Goal: Task Accomplishment & Management: Use online tool/utility

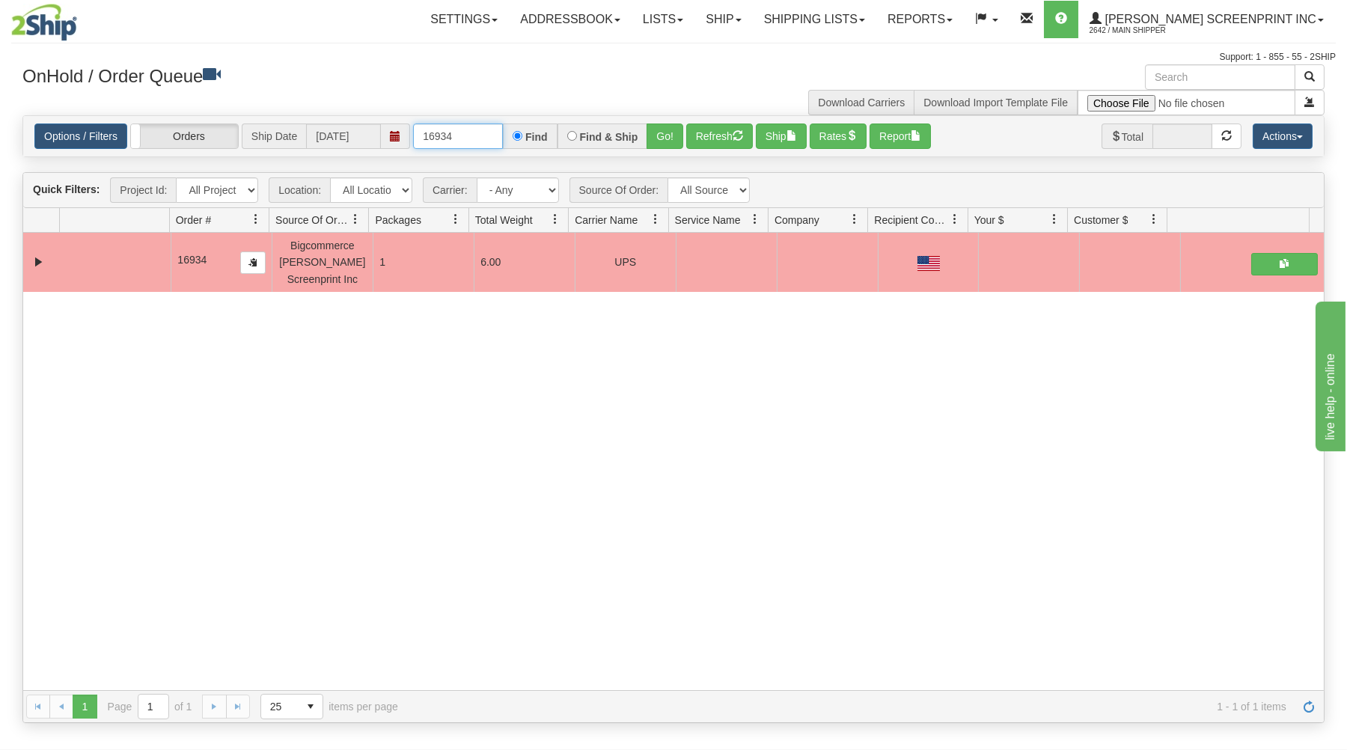
drag, startPoint x: 416, startPoint y: 133, endPoint x: 556, endPoint y: 111, distance: 141.6
click at [556, 115] on div "× Get OnHold Shipments fields - load dt: 297 Get OnHold Shipments fields - tran…" at bounding box center [673, 393] width 1324 height 658
type input "16937"
drag, startPoint x: 666, startPoint y: 132, endPoint x: 644, endPoint y: 176, distance: 49.2
click at [666, 133] on button "Go!" at bounding box center [665, 135] width 37 height 25
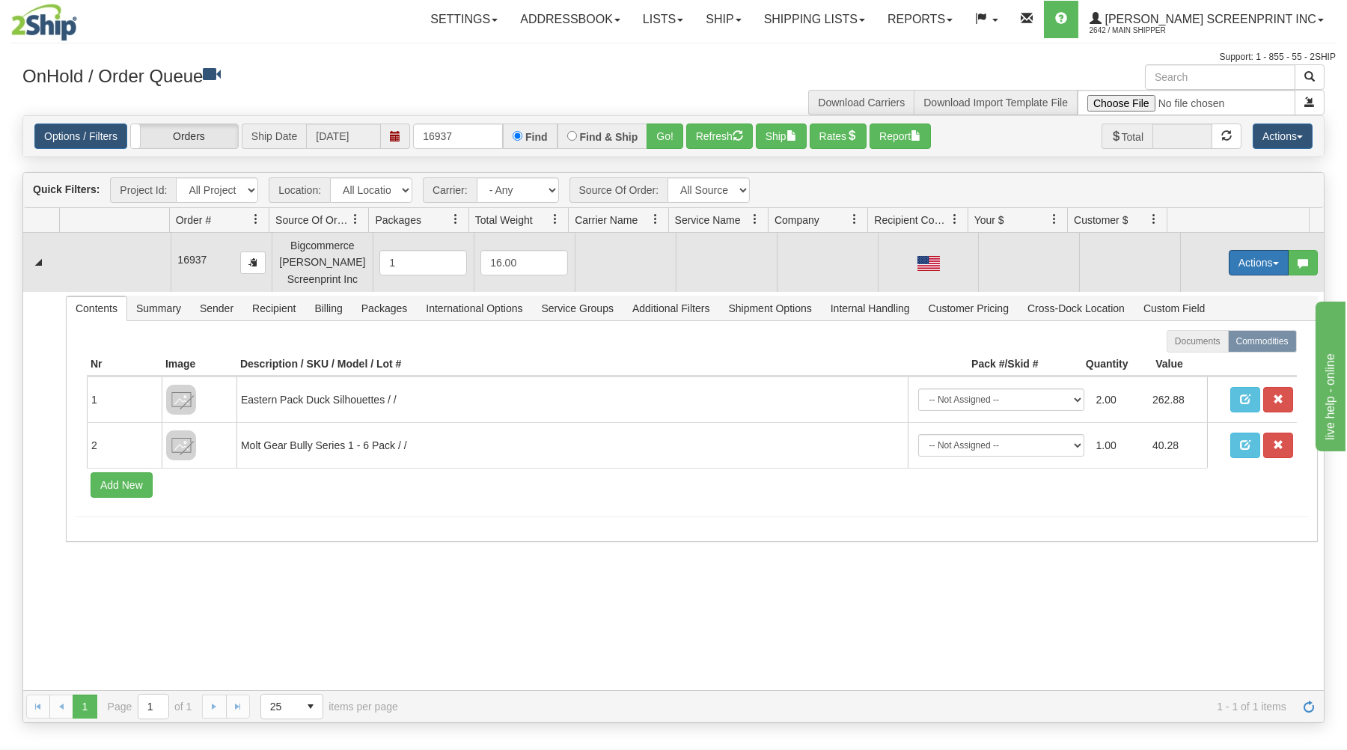
click at [1255, 254] on button "Actions" at bounding box center [1259, 262] width 60 height 25
click at [1188, 292] on span "Open" at bounding box center [1201, 291] width 36 height 12
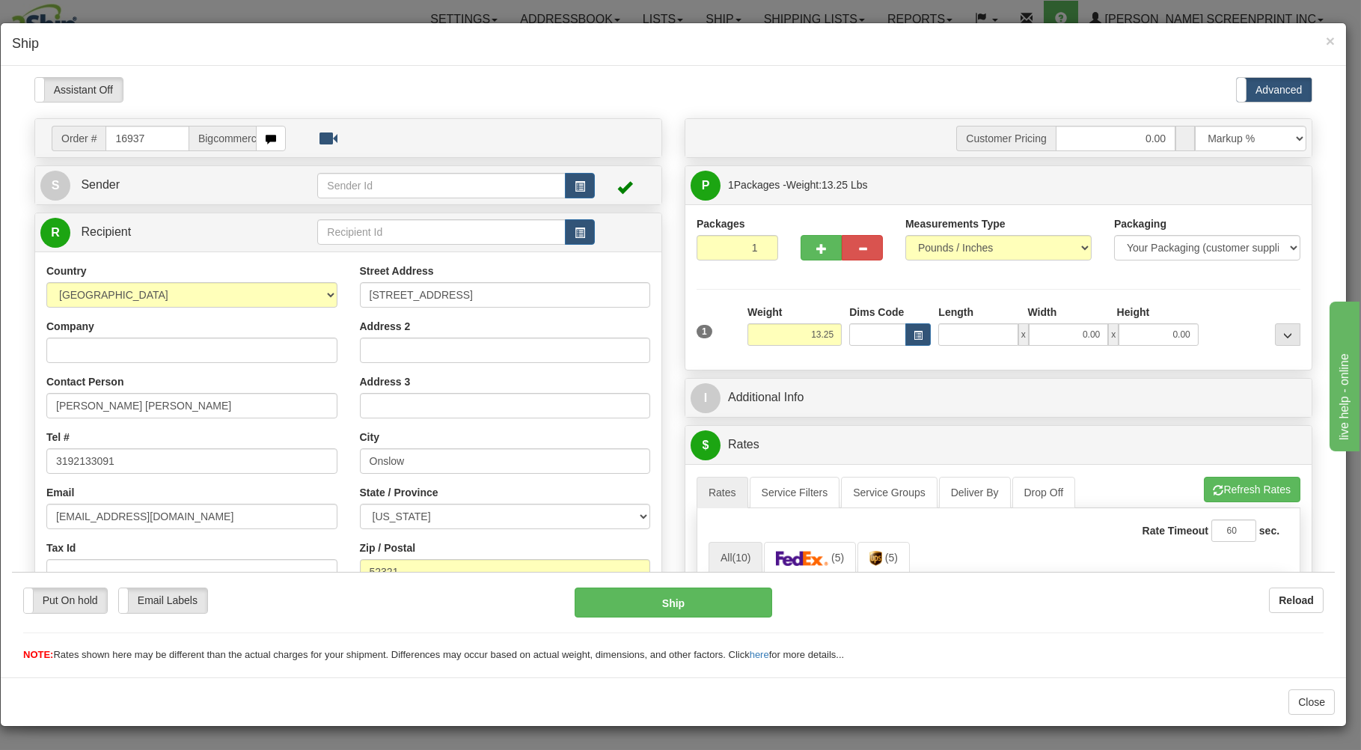
type input "6"
type input "37.00"
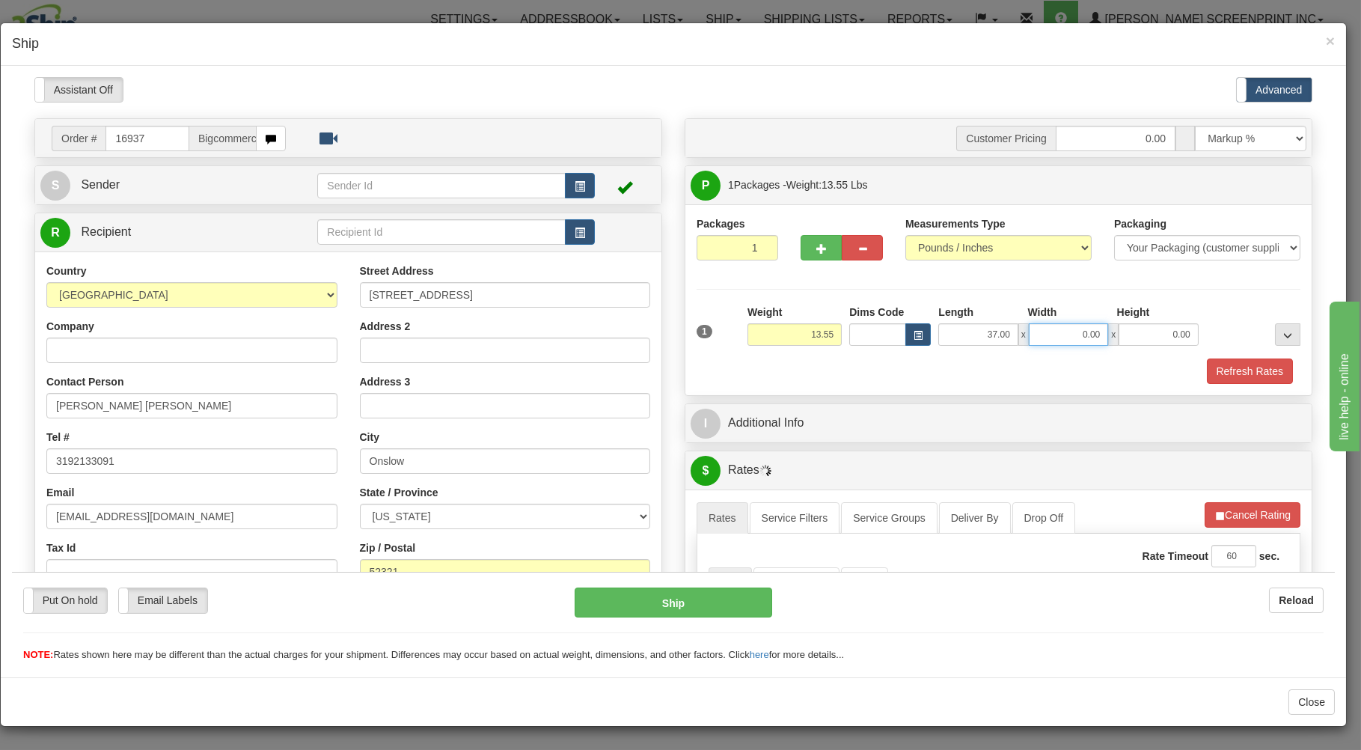
type input "13.60"
type input "1"
type input "13.70"
type input "19"
type input "13.75"
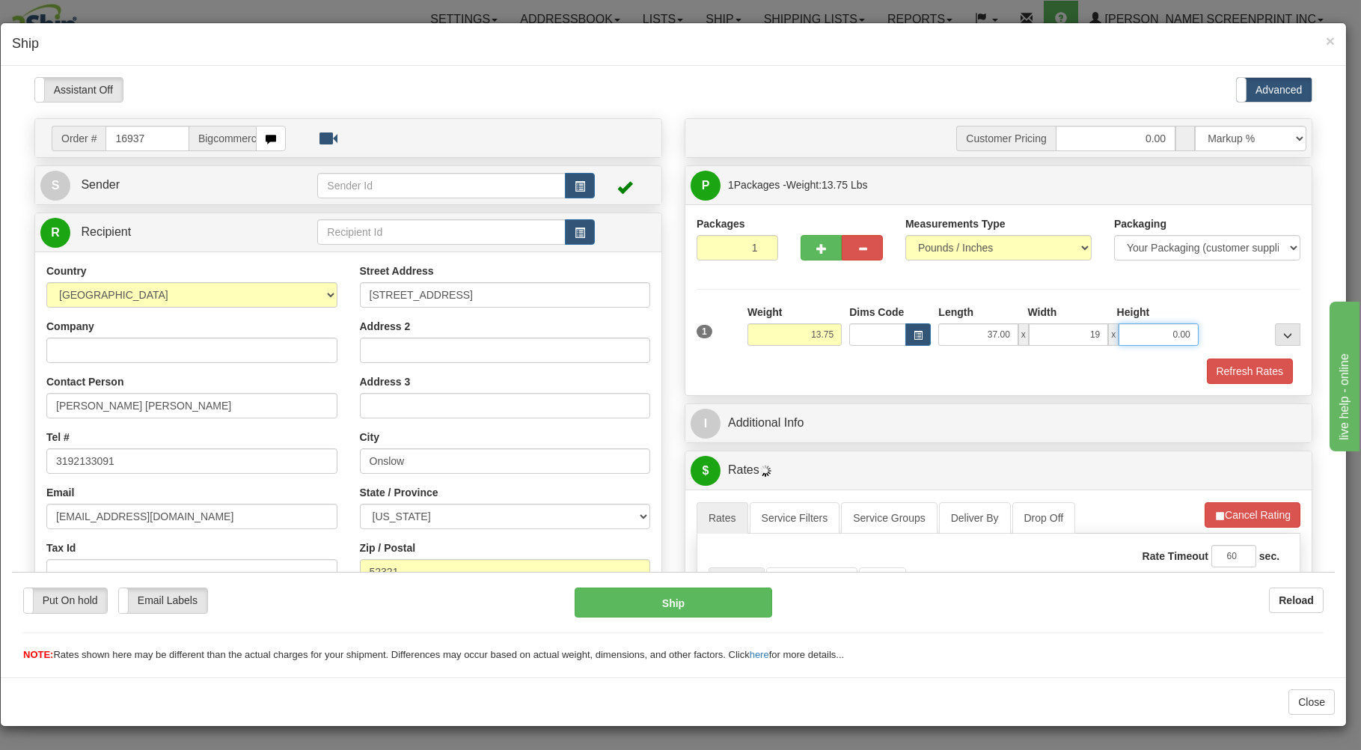
type input "19.00"
type input "13.20"
type input "9"
type input "13.25"
type input "9.00"
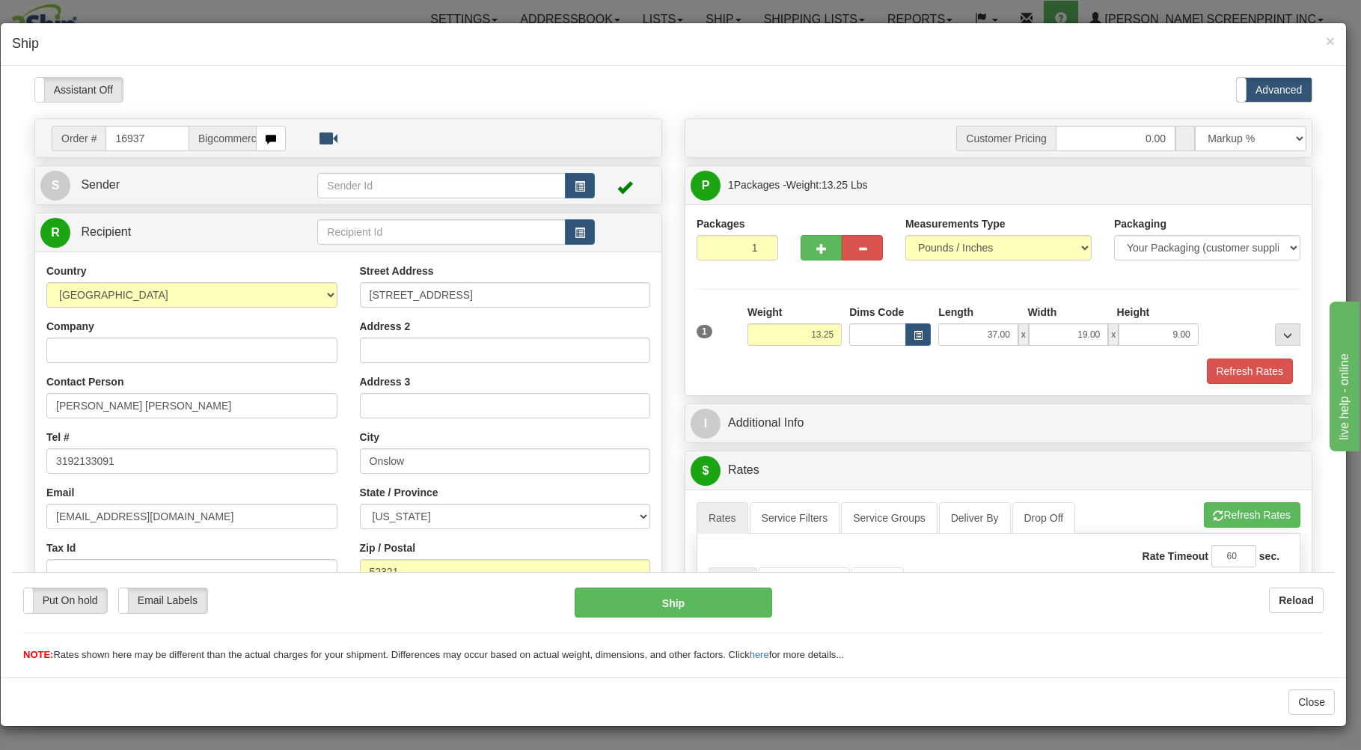
click at [834, 369] on div "Refresh Rates" at bounding box center [998, 370] width 611 height 25
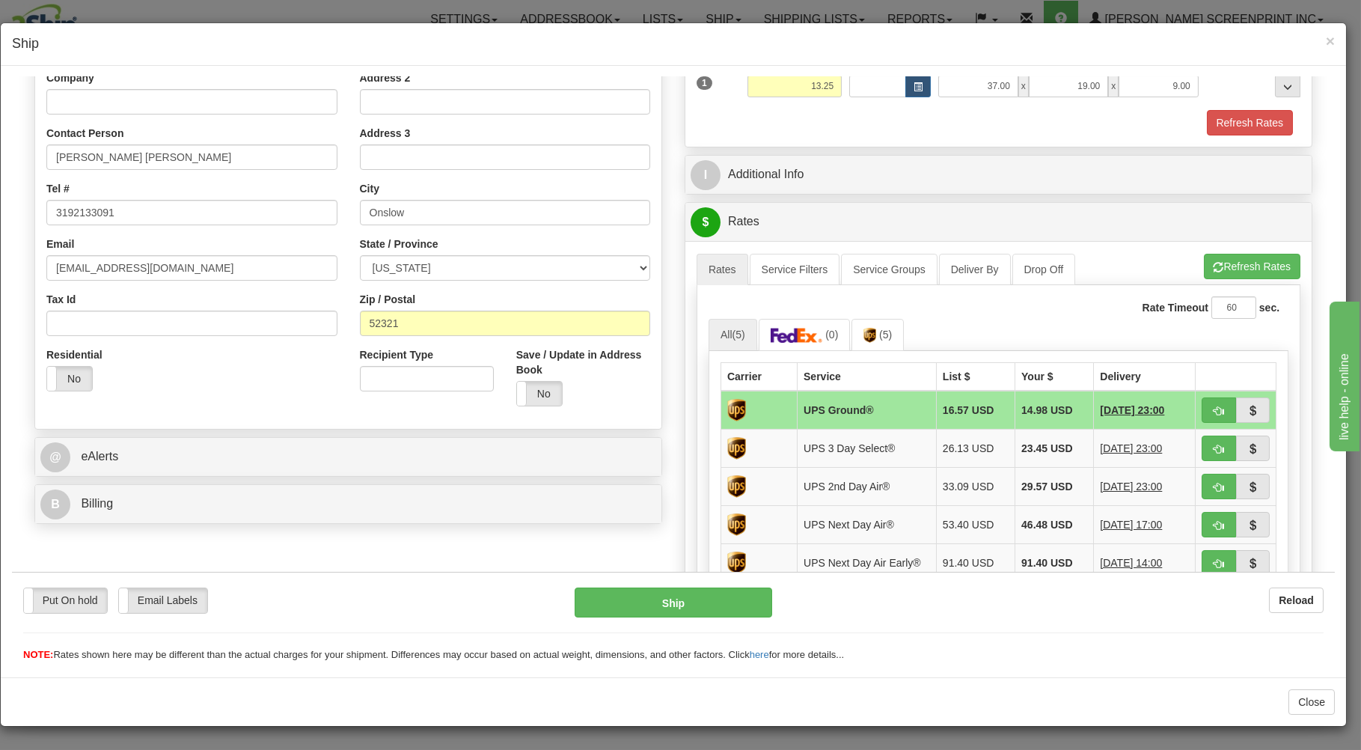
scroll to position [320, 0]
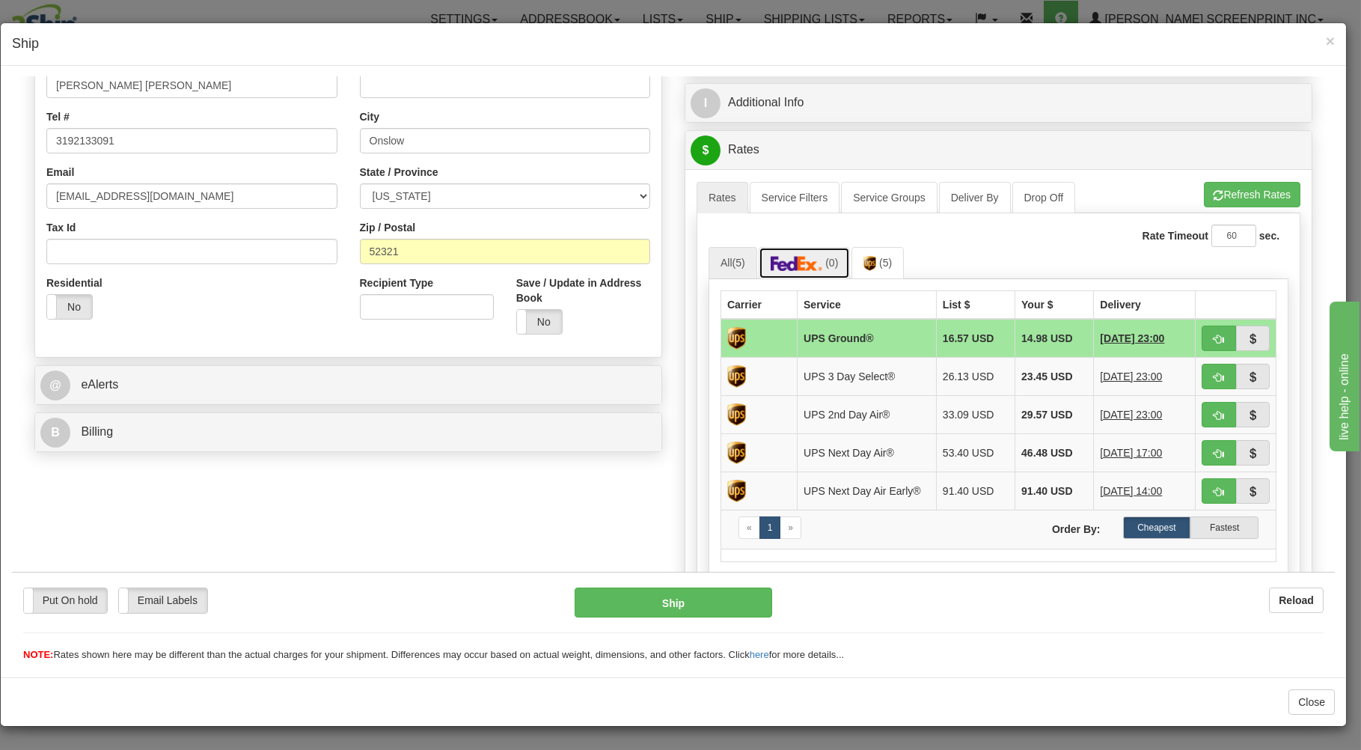
click at [819, 257] on link "(0)" at bounding box center [805, 262] width 92 height 32
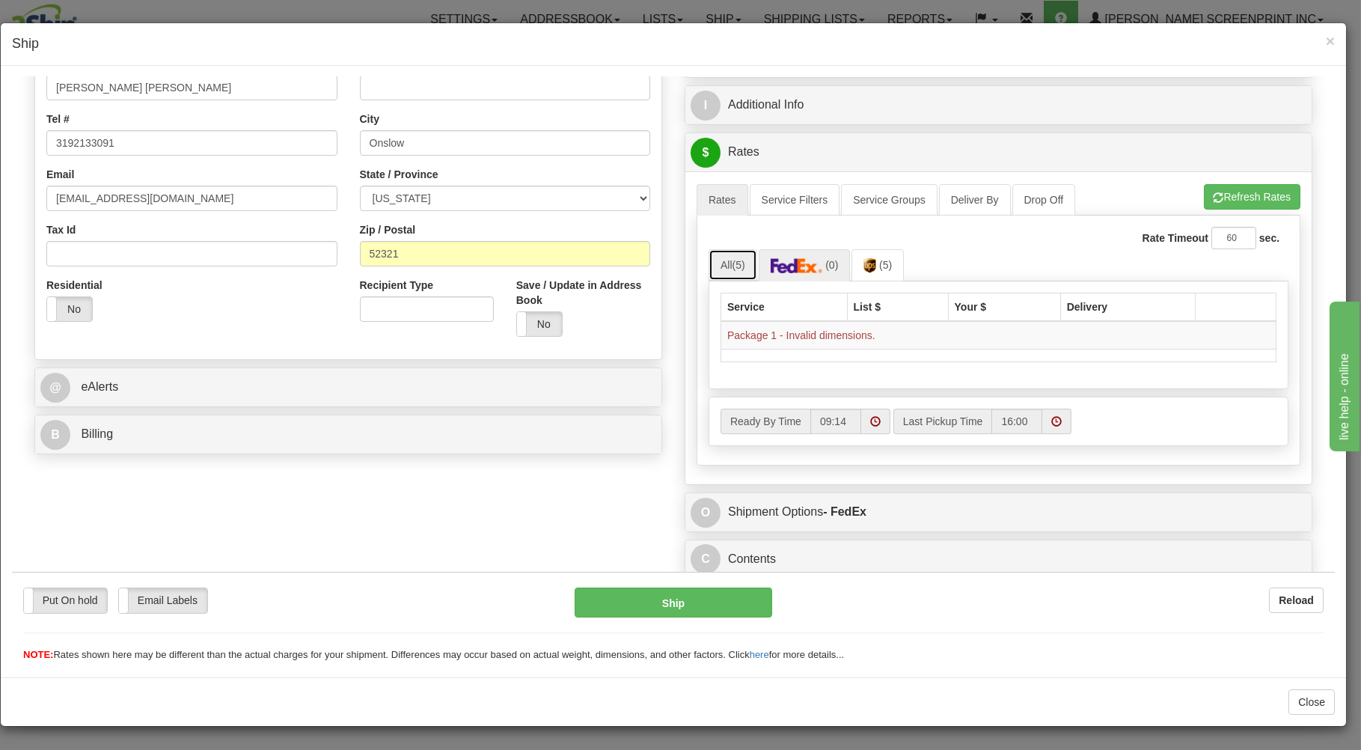
drag, startPoint x: 730, startPoint y: 256, endPoint x: 905, endPoint y: 244, distance: 175.5
click at [732, 257] on link "All (5)" at bounding box center [733, 263] width 49 height 31
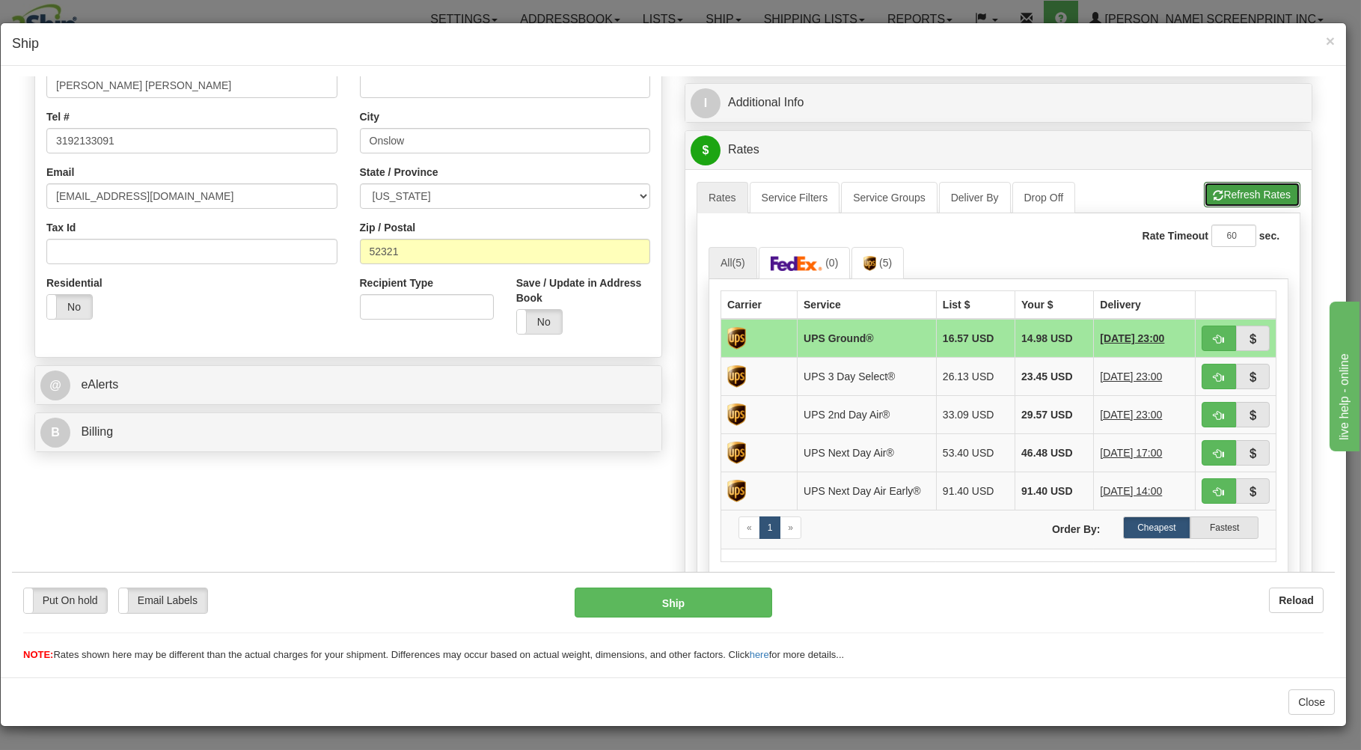
drag, startPoint x: 1225, startPoint y: 188, endPoint x: 1202, endPoint y: 216, distance: 36.7
click at [1229, 193] on button "Refresh Rates" at bounding box center [1252, 193] width 97 height 25
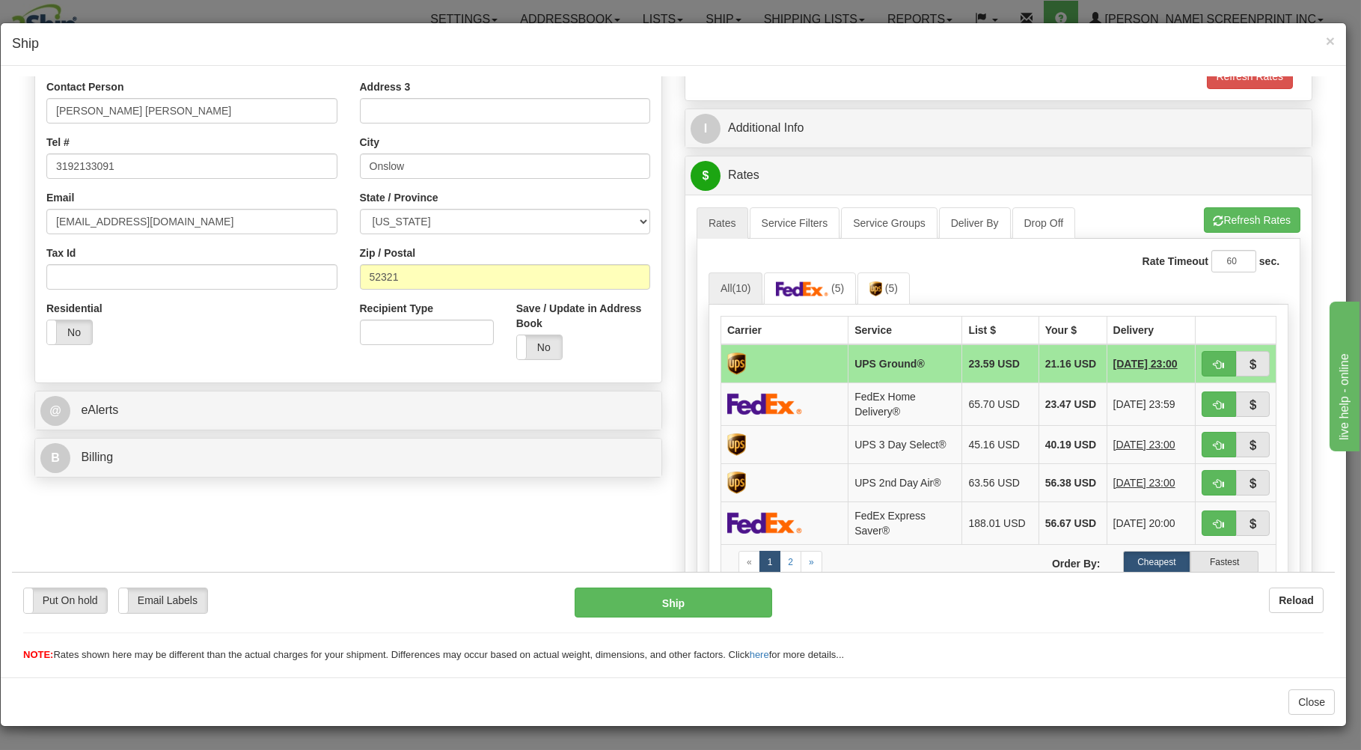
click at [1205, 352] on td at bounding box center [1236, 362] width 81 height 39
click at [1206, 357] on button "button" at bounding box center [1219, 362] width 34 height 25
type input "03"
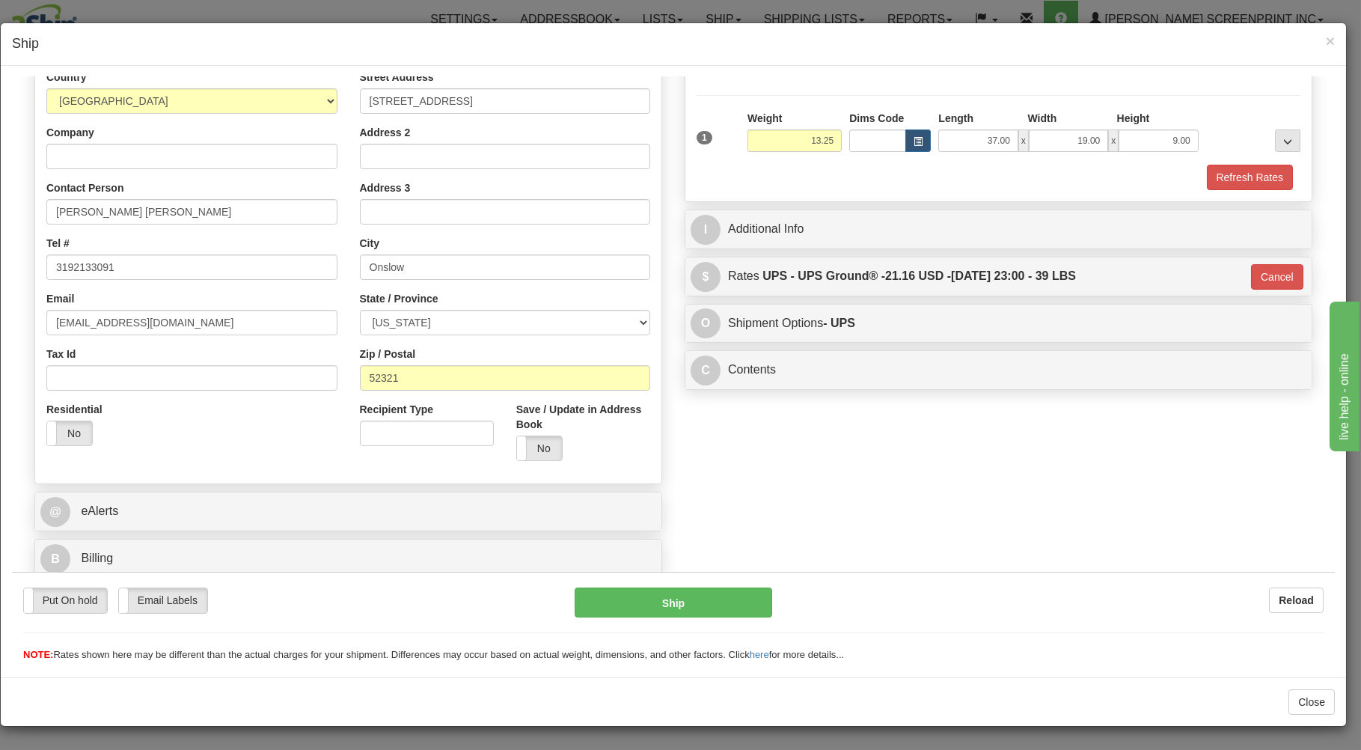
scroll to position [197, 0]
click at [703, 605] on button "Ship" at bounding box center [674, 602] width 198 height 30
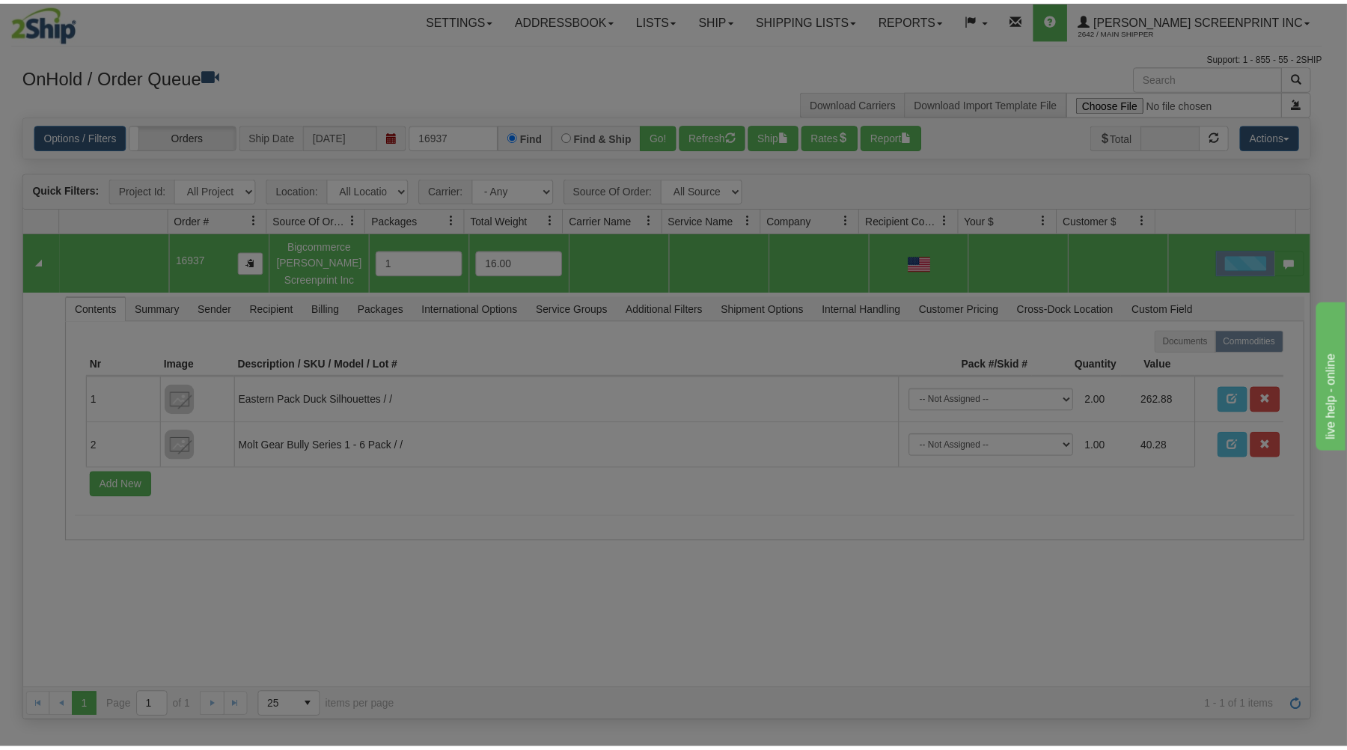
scroll to position [0, 0]
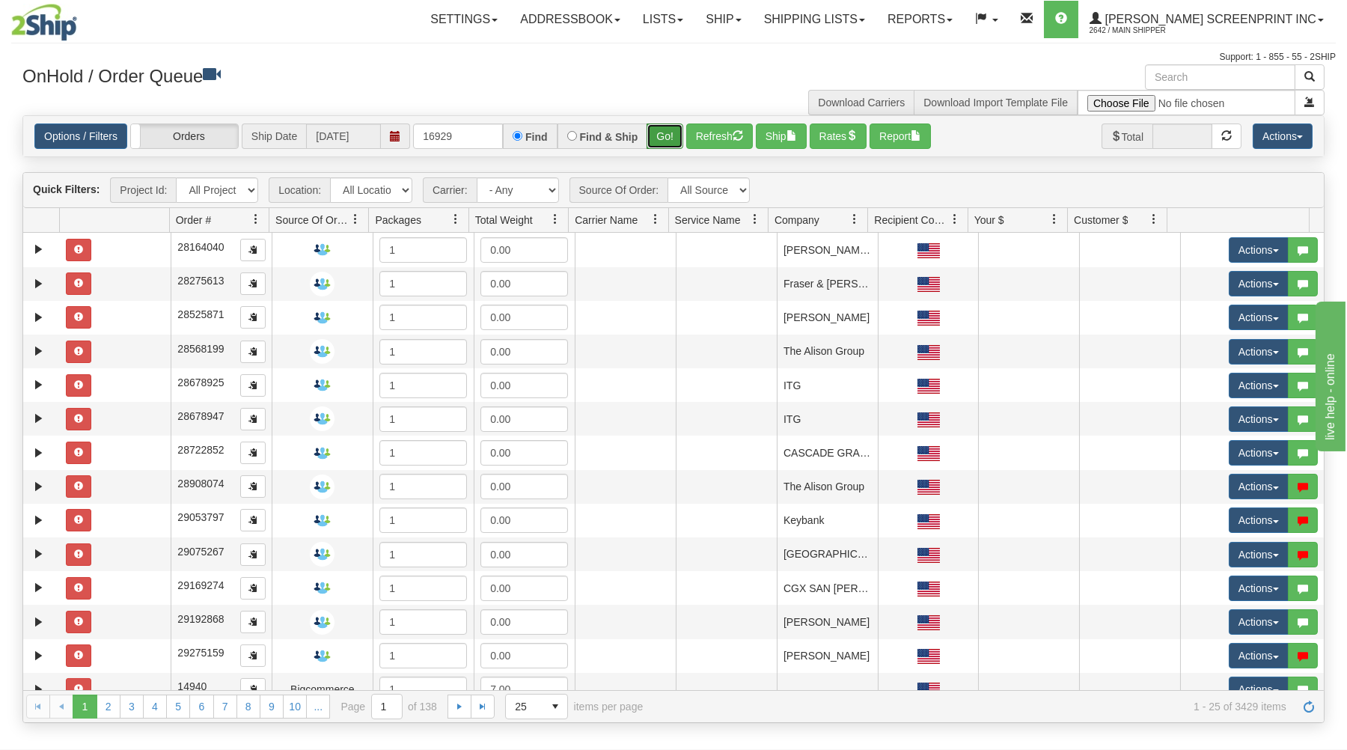
click at [656, 132] on button "Go!" at bounding box center [665, 135] width 37 height 25
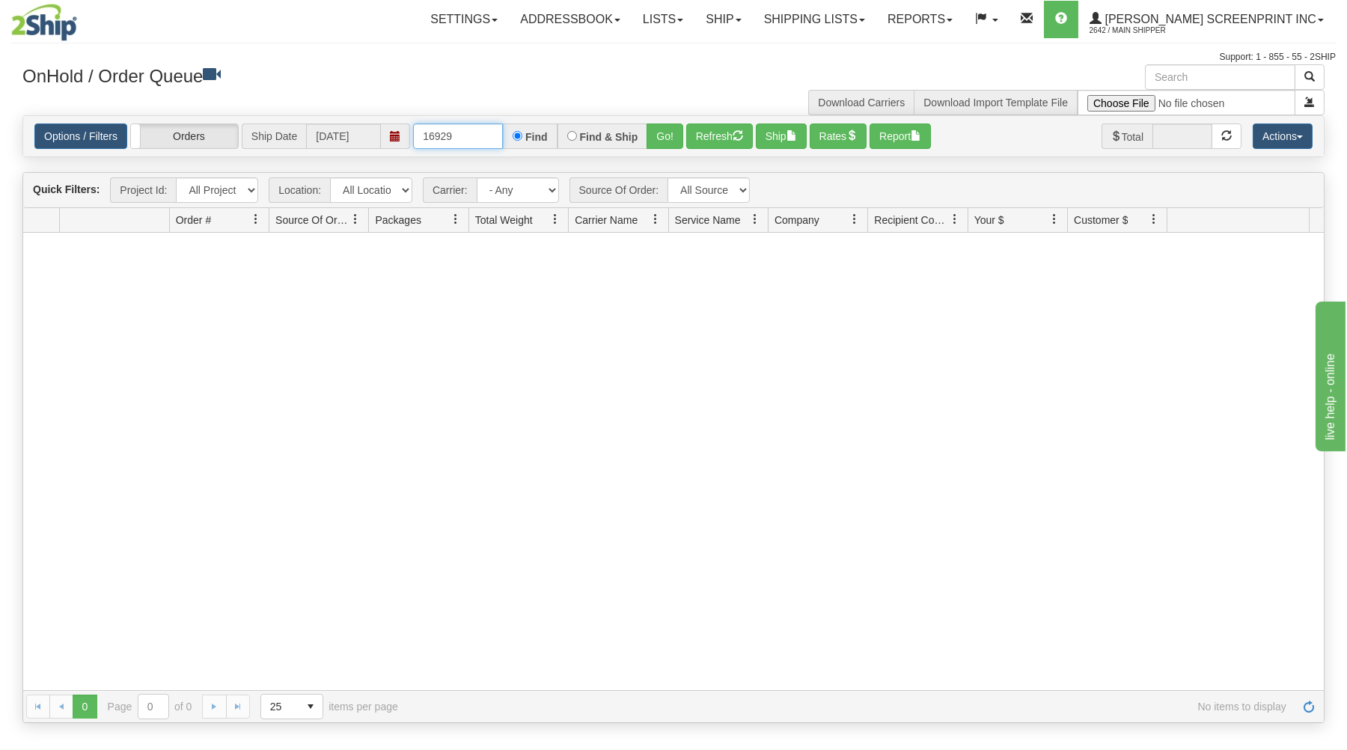
click at [459, 138] on input "16929" at bounding box center [458, 135] width 90 height 25
click at [677, 132] on button "Go!" at bounding box center [665, 135] width 37 height 25
click at [477, 143] on input "16926" at bounding box center [458, 135] width 90 height 25
click at [672, 132] on button "Go!" at bounding box center [665, 135] width 37 height 25
click at [474, 128] on input "16923" at bounding box center [458, 135] width 90 height 25
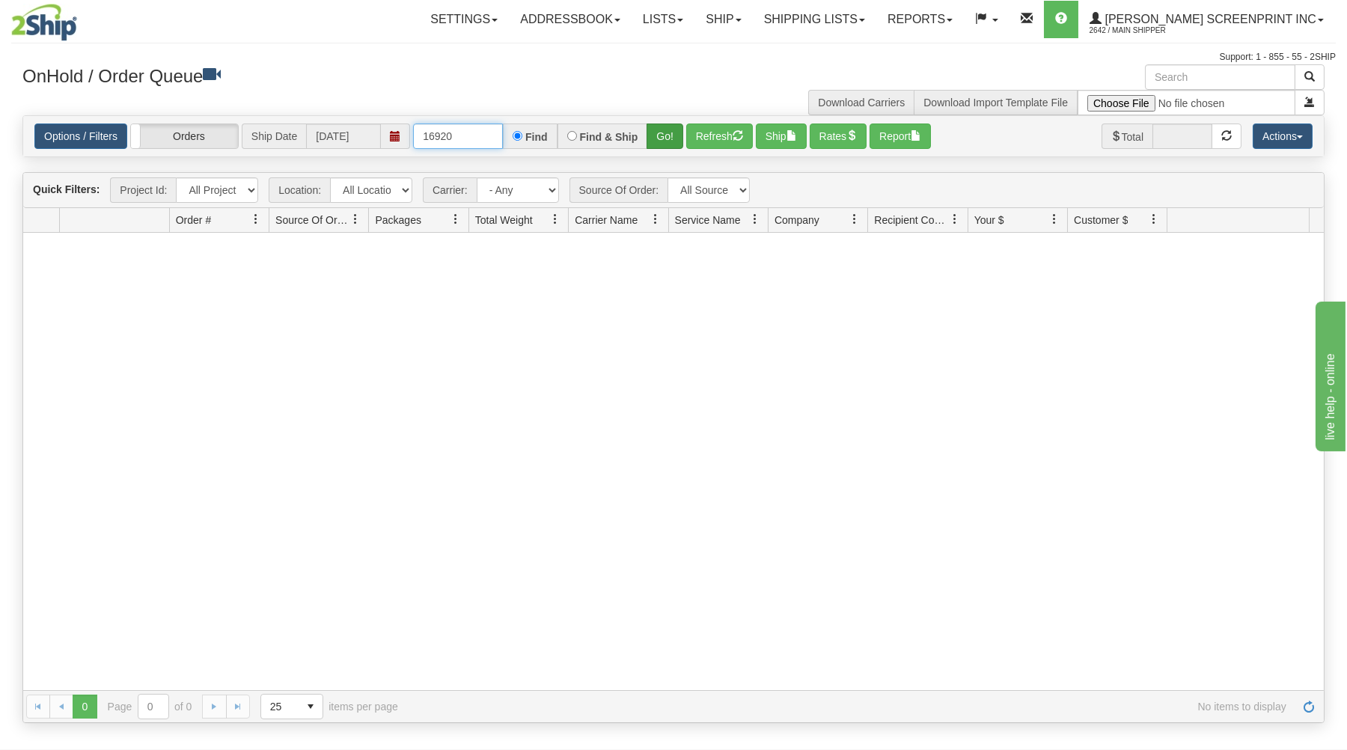
type input "16920"
click at [658, 132] on button "Go!" at bounding box center [665, 135] width 37 height 25
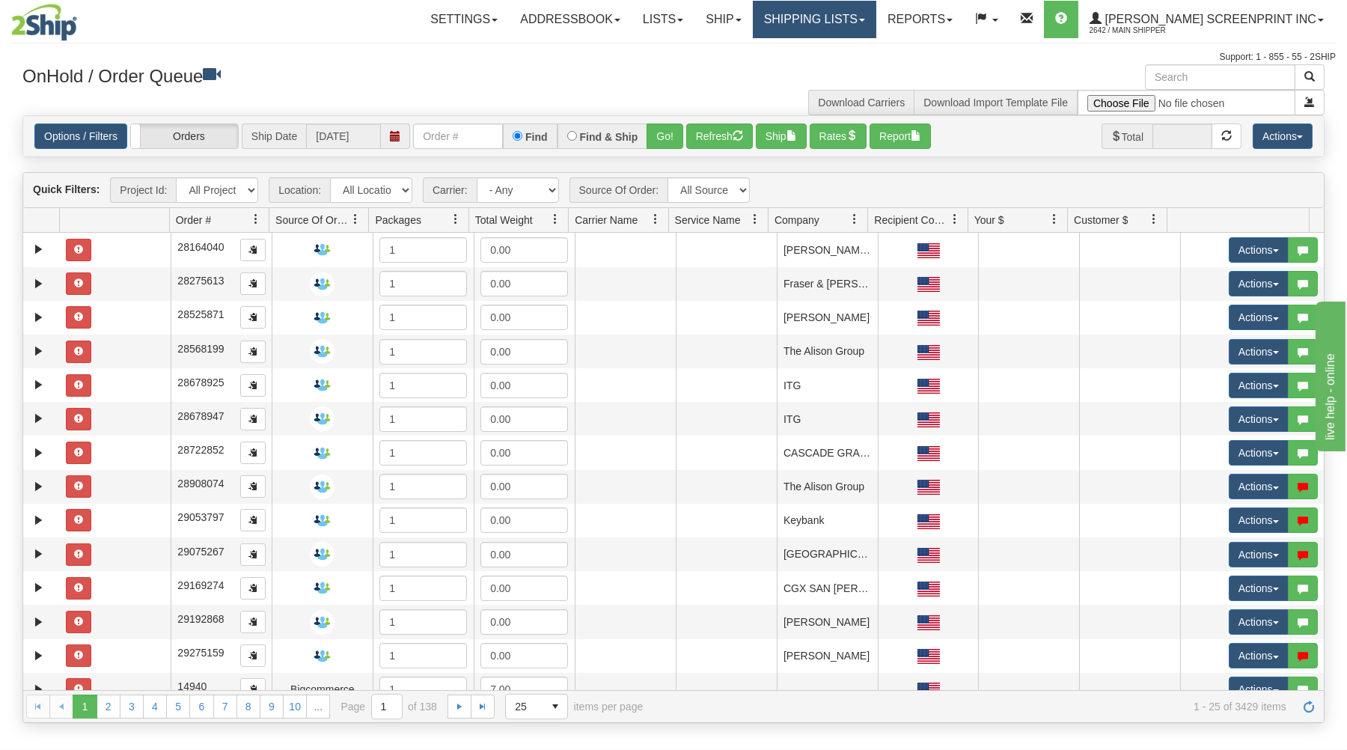
click at [832, 13] on link "Shipping lists" at bounding box center [814, 19] width 123 height 37
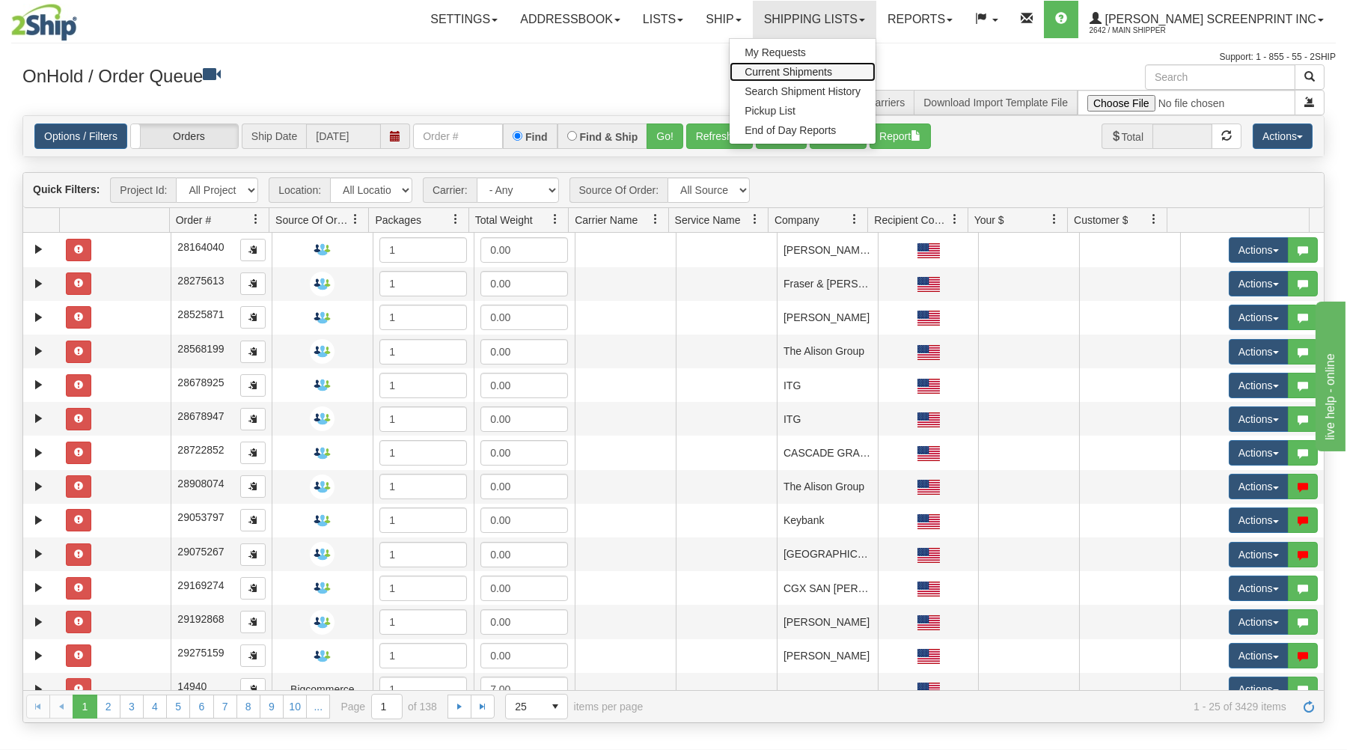
click at [832, 69] on span "Current Shipments" at bounding box center [789, 72] width 88 height 12
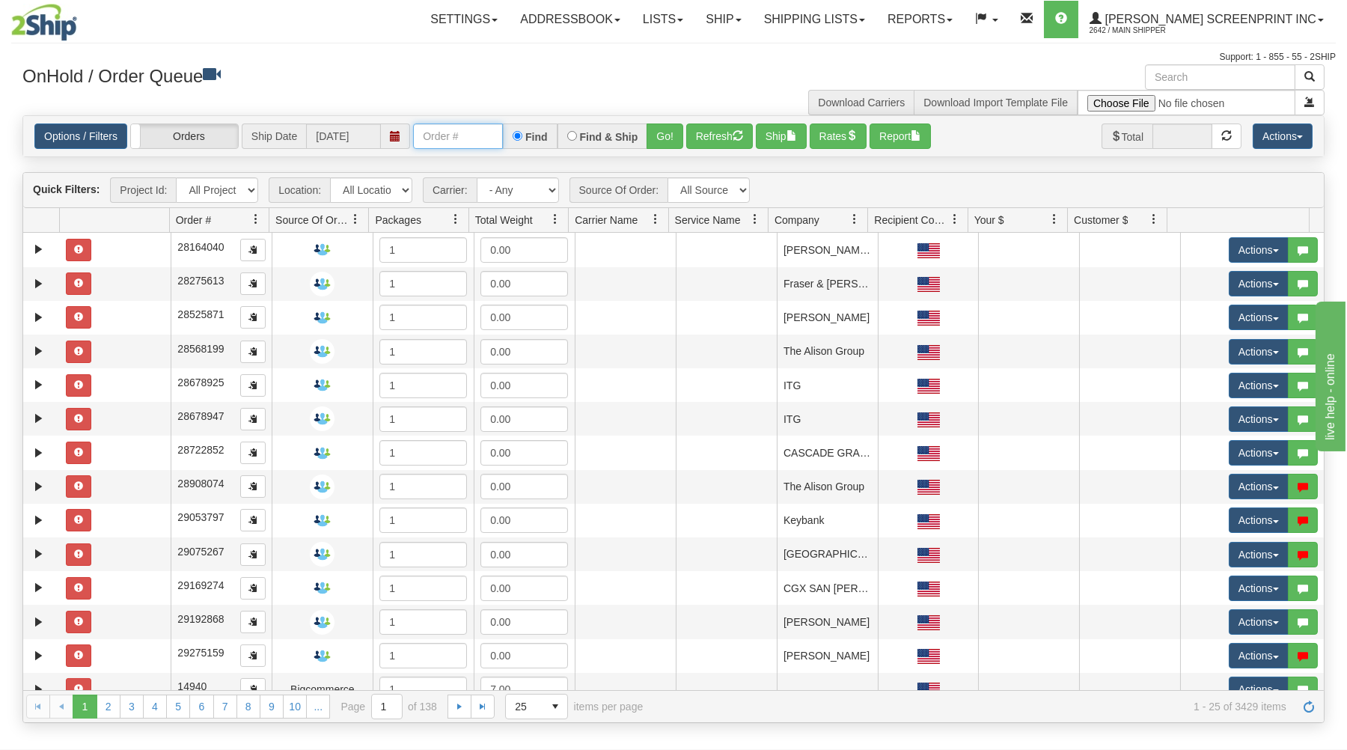
click at [450, 138] on input "text" at bounding box center [458, 135] width 90 height 25
type input "16944"
click at [676, 129] on button "Go!" at bounding box center [665, 135] width 37 height 25
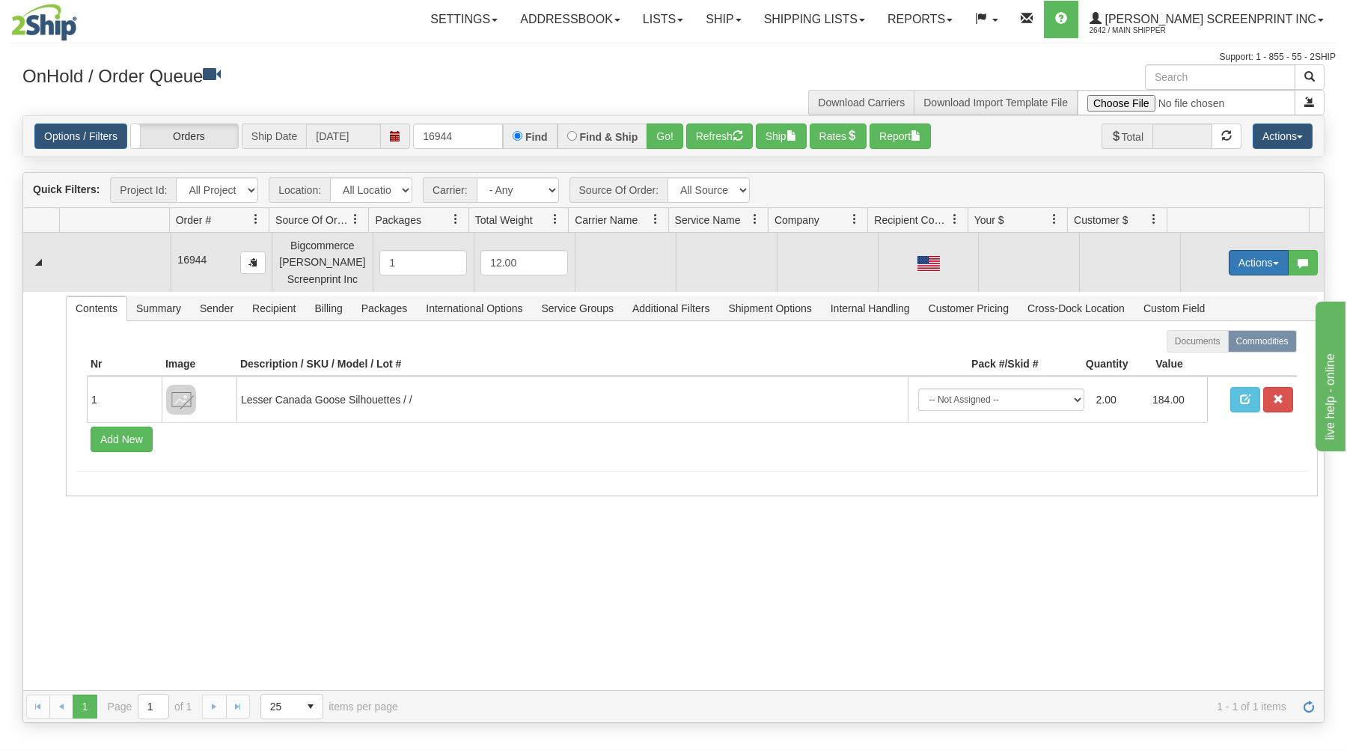
click at [1253, 263] on button "Actions" at bounding box center [1259, 262] width 60 height 25
click at [1219, 293] on link "Open" at bounding box center [1228, 290] width 120 height 19
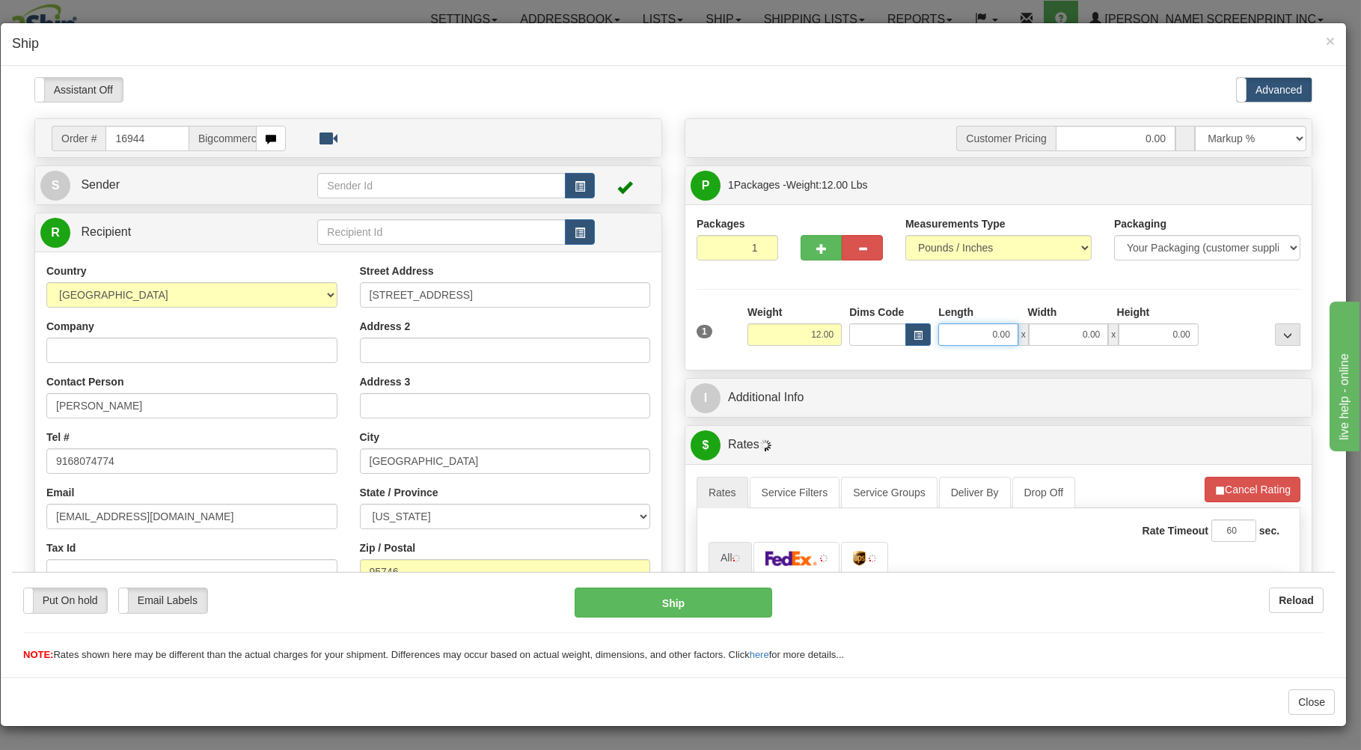
click at [973, 338] on input "0.00" at bounding box center [977, 334] width 79 height 22
type input "9.50"
type input "26.00"
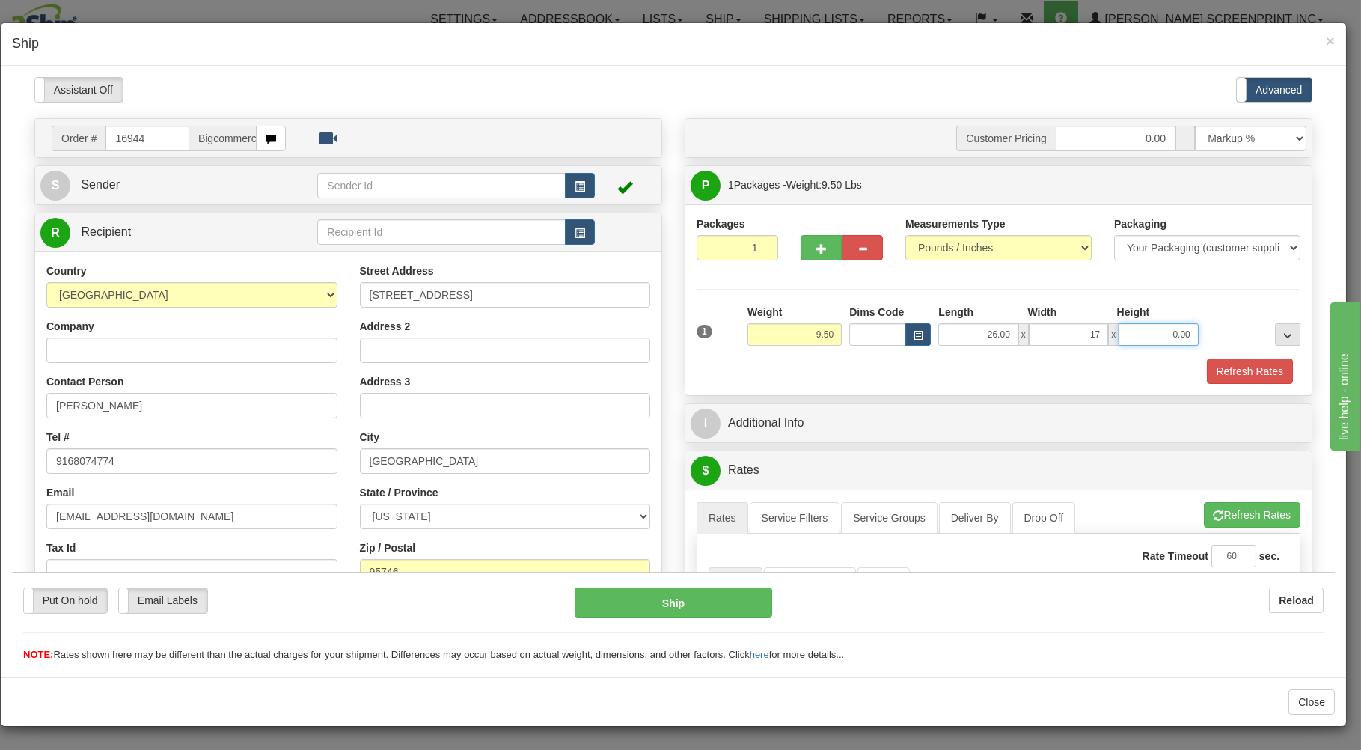
type input "17.00"
type input "7"
type input "9.50"
type input "7.00"
click at [876, 366] on div "Refresh Rates" at bounding box center [998, 370] width 611 height 25
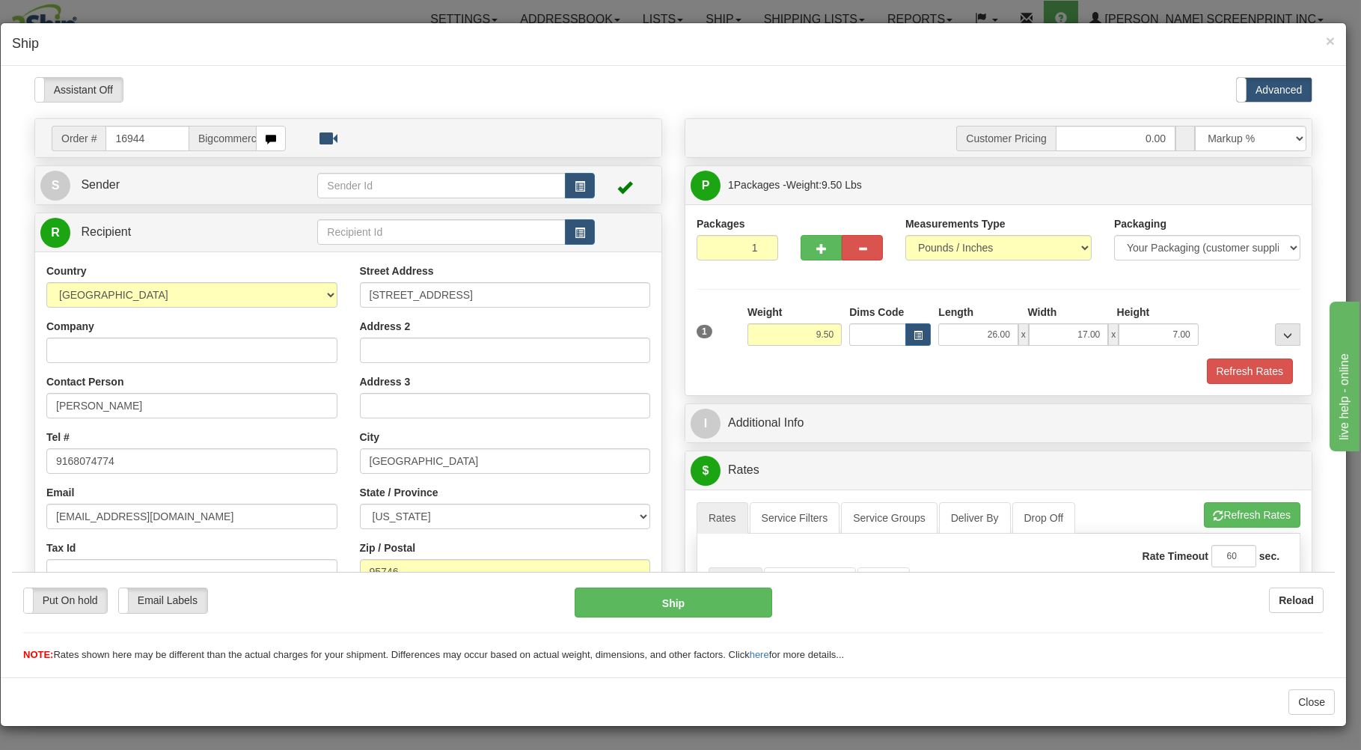
scroll to position [240, 0]
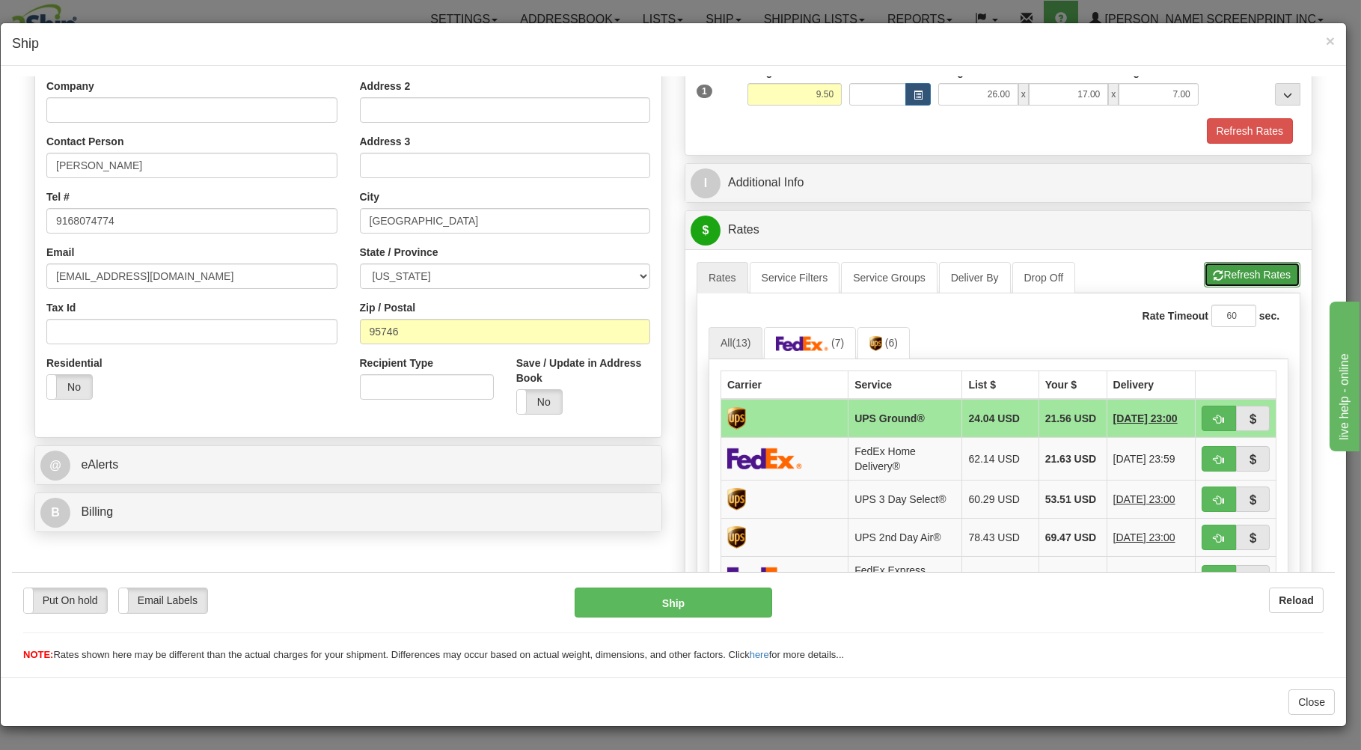
click at [1240, 272] on button "Refresh Rates" at bounding box center [1252, 273] width 97 height 25
click at [1208, 412] on button "button" at bounding box center [1219, 417] width 34 height 25
type input "03"
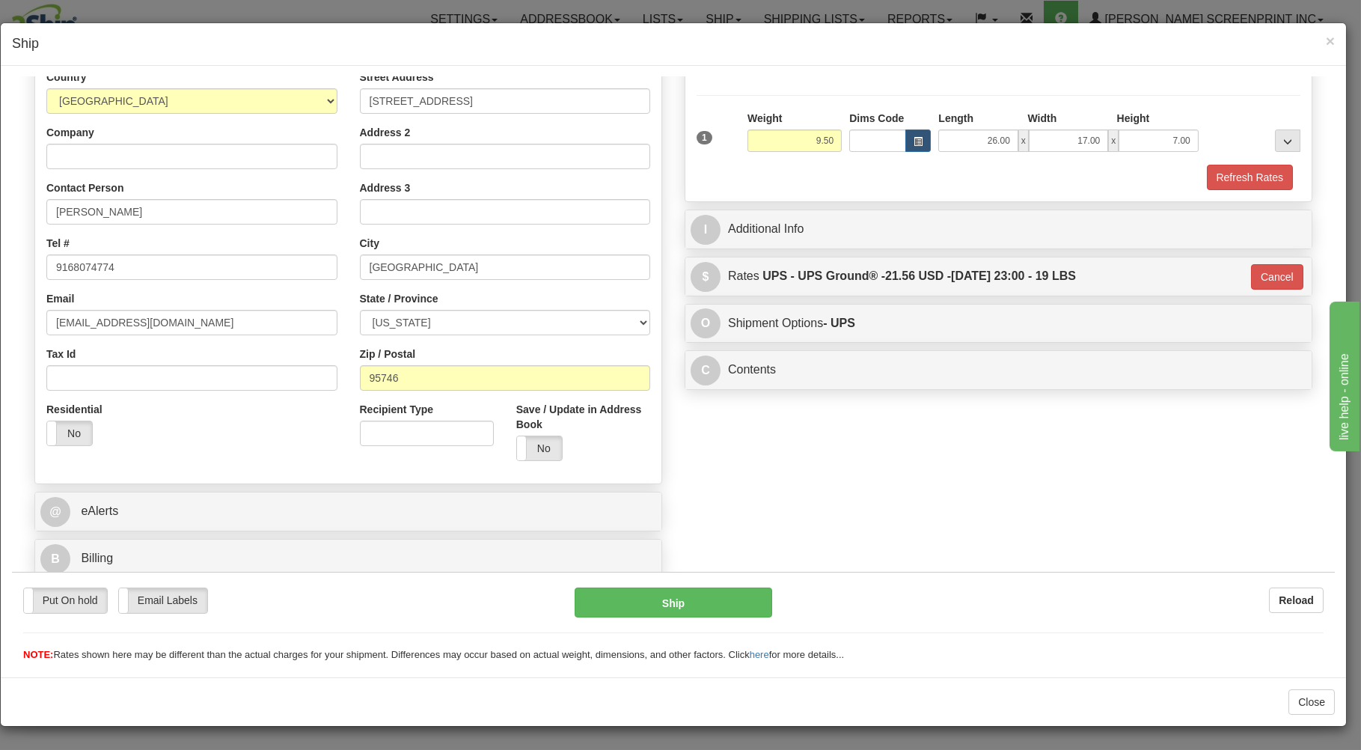
scroll to position [197, 0]
click at [718, 598] on button "Ship" at bounding box center [674, 602] width 198 height 30
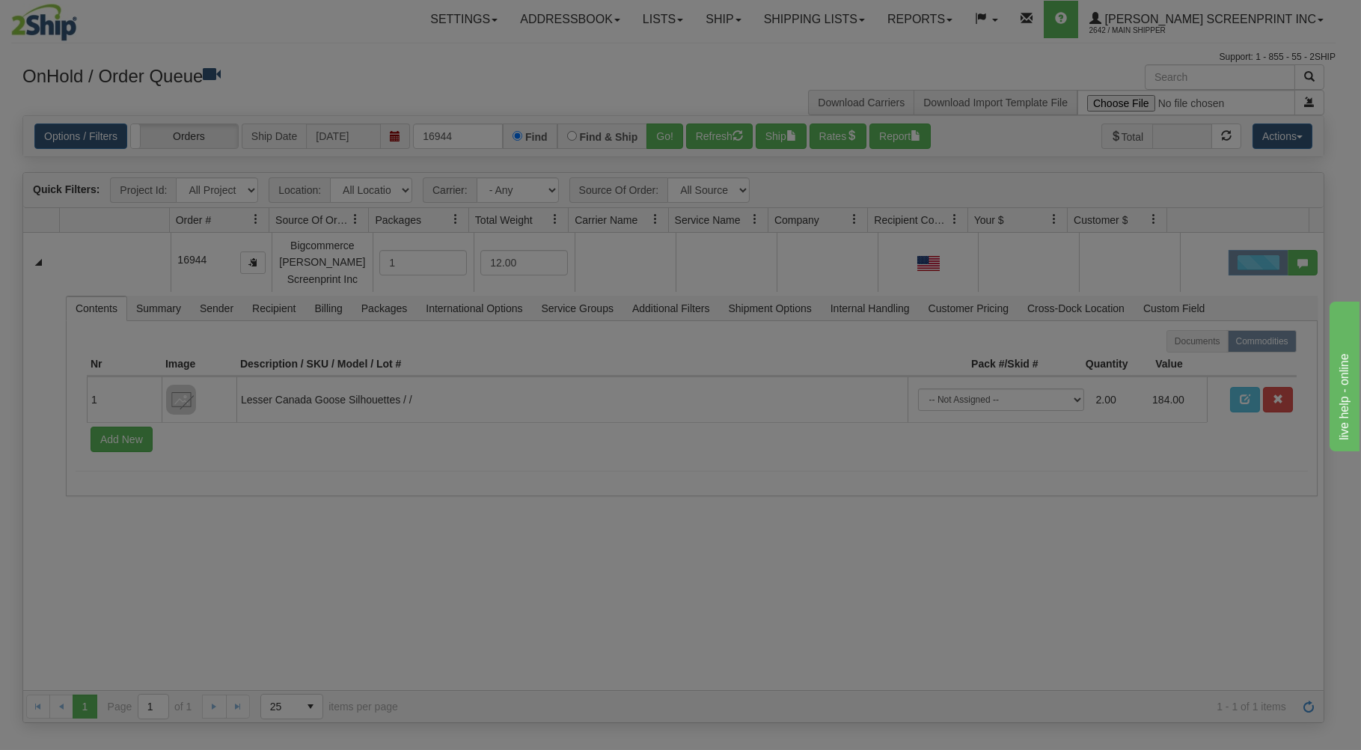
scroll to position [0, 0]
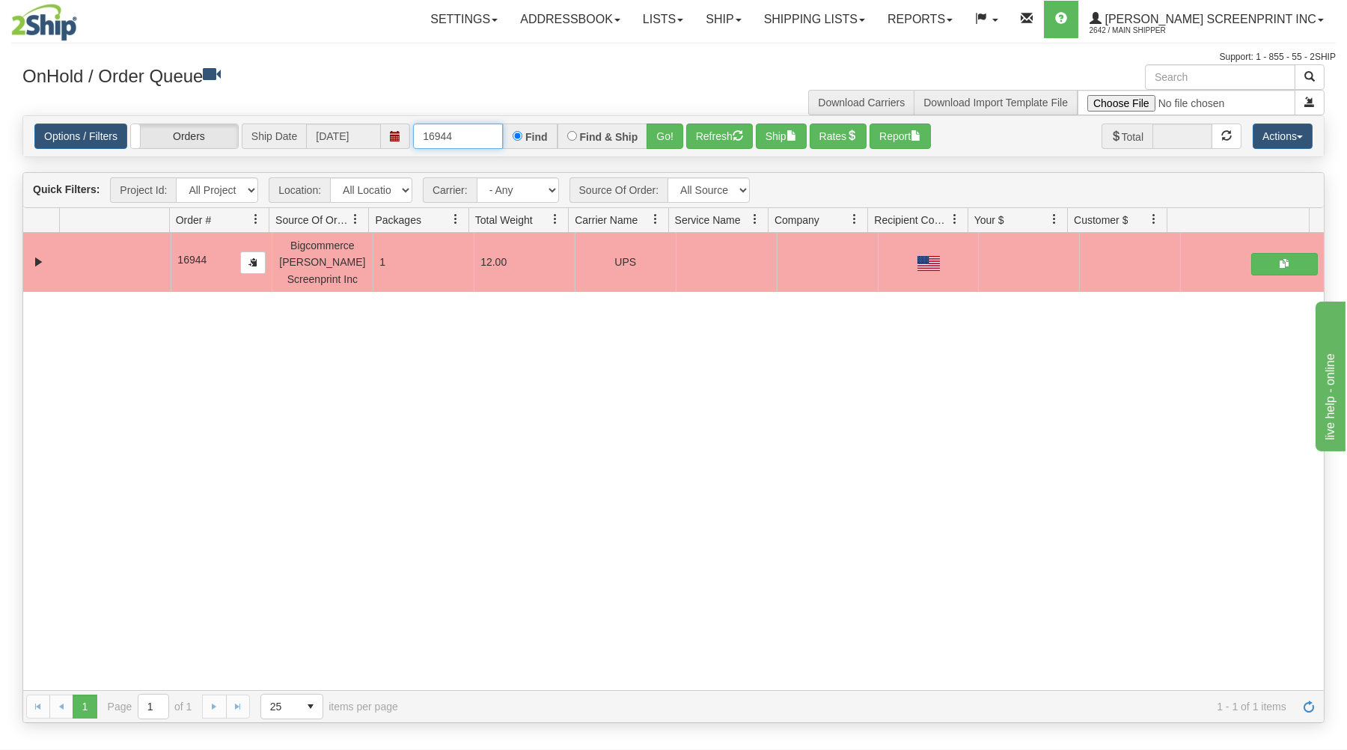
drag, startPoint x: 420, startPoint y: 130, endPoint x: 522, endPoint y: 120, distance: 103.0
click at [522, 120] on div "Options / Filters Group Shipments Orders Ship Date 08/18/2025 16944 Find Find &…" at bounding box center [673, 136] width 1300 height 40
type input "16931"
click at [656, 129] on button "Go!" at bounding box center [665, 135] width 37 height 25
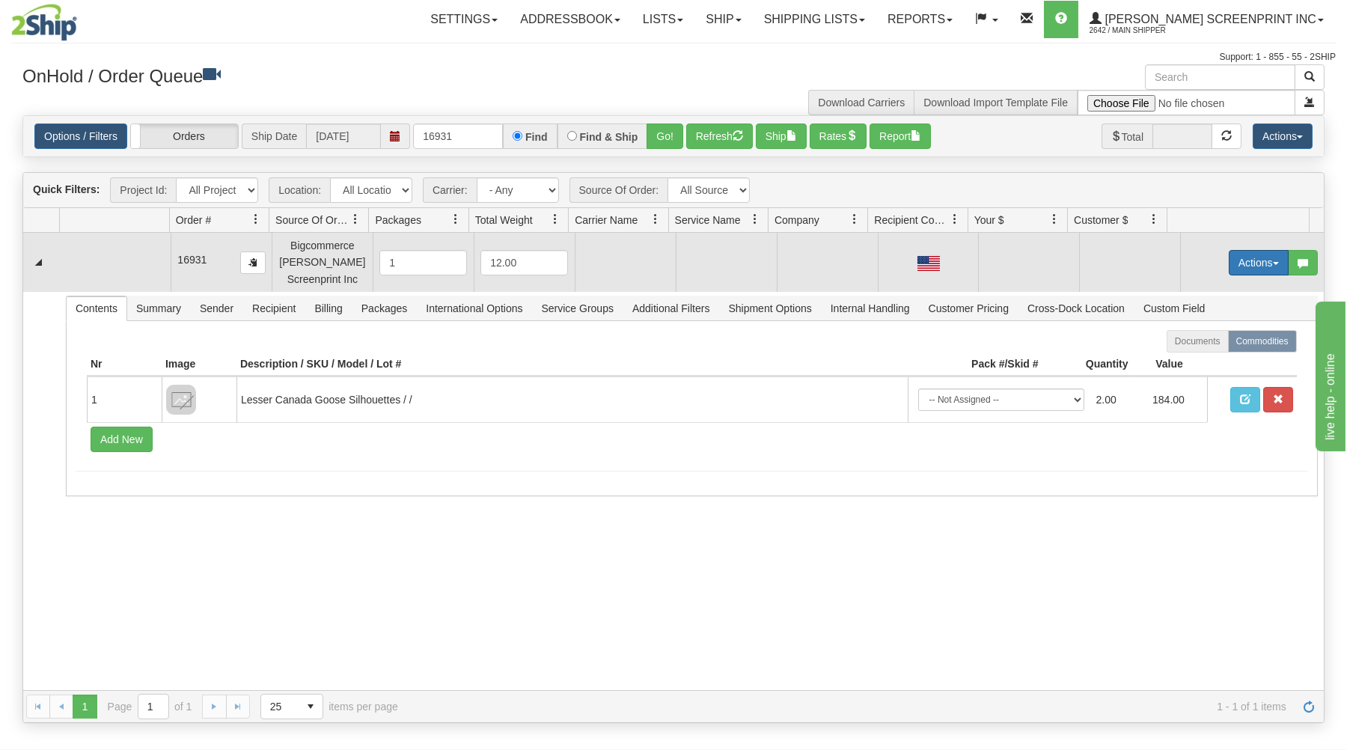
click at [1238, 257] on button "Actions" at bounding box center [1259, 262] width 60 height 25
click at [1223, 288] on link "Open" at bounding box center [1228, 290] width 120 height 19
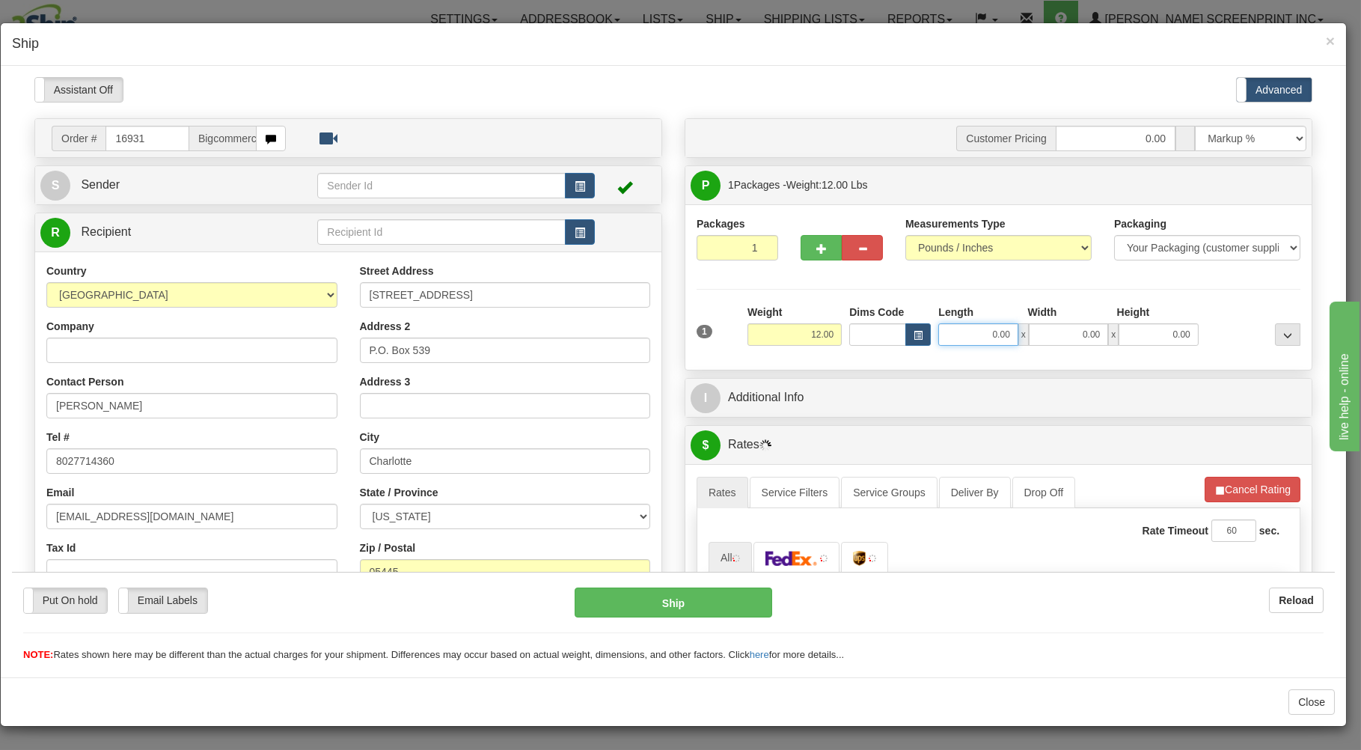
click at [959, 337] on input "0.00" at bounding box center [977, 334] width 79 height 22
type input "9.50"
type input "26.00"
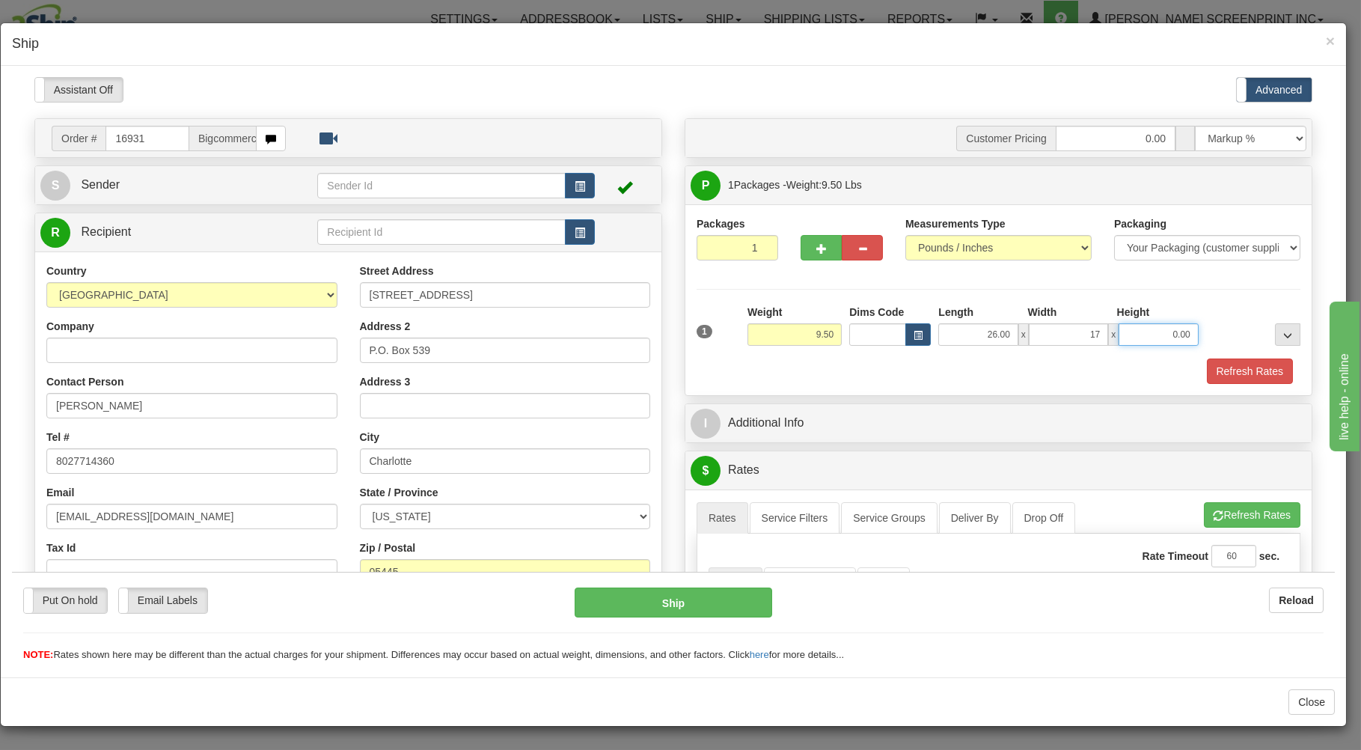
type input "17.00"
type input "7.00"
type input "9.50"
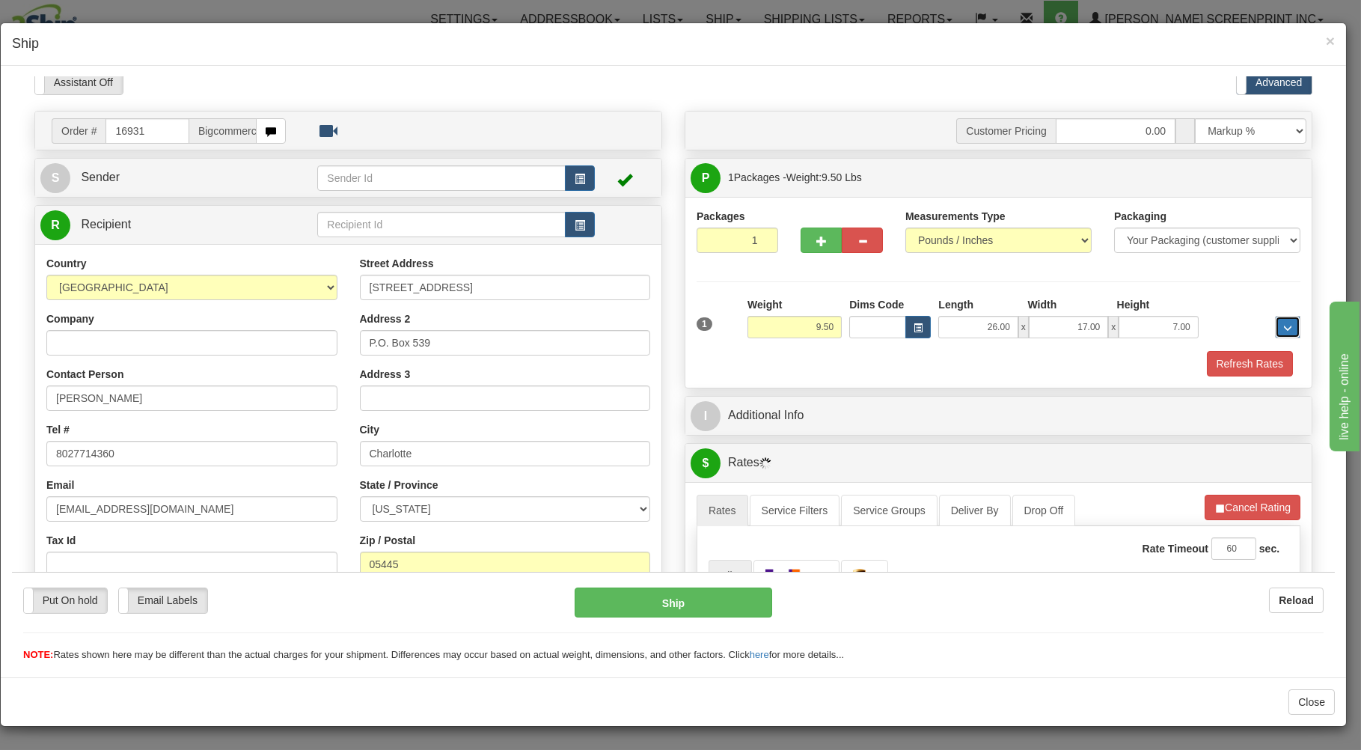
scroll to position [295, 0]
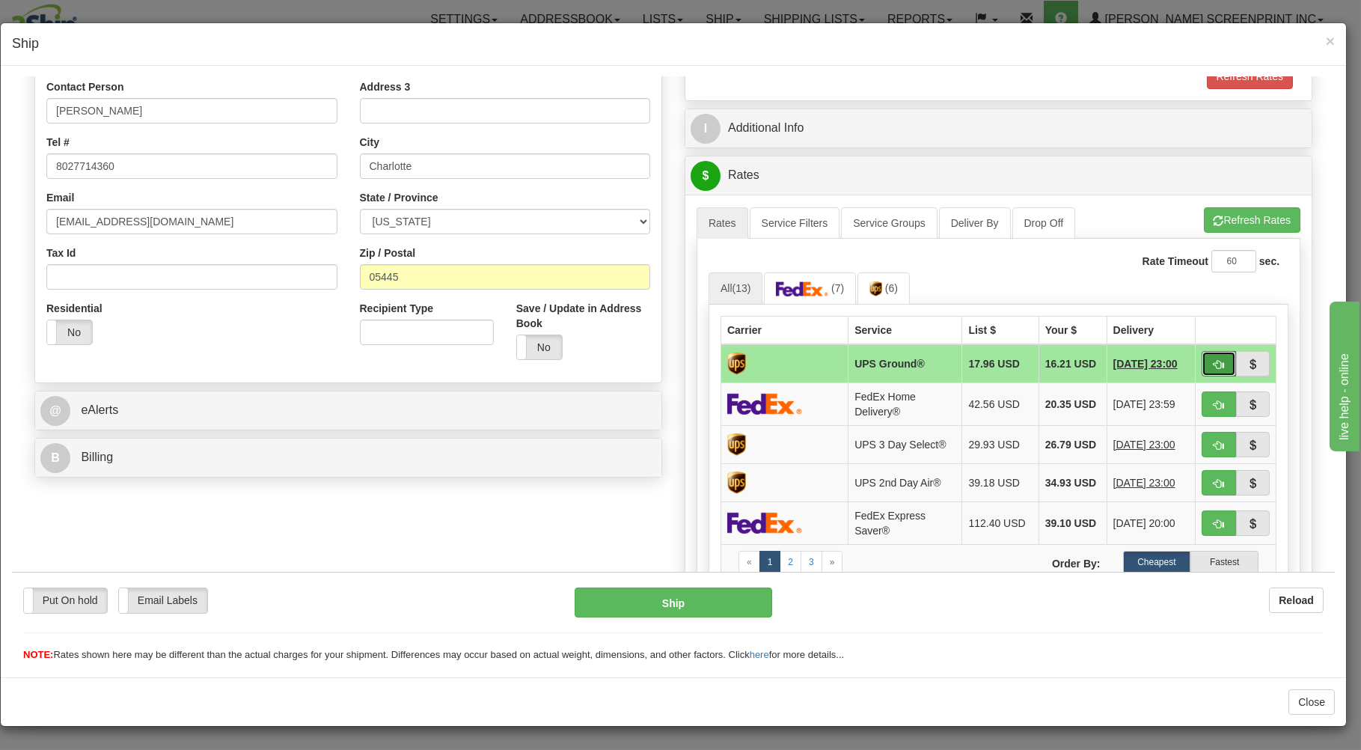
click at [1202, 355] on button "button" at bounding box center [1219, 362] width 34 height 25
type input "03"
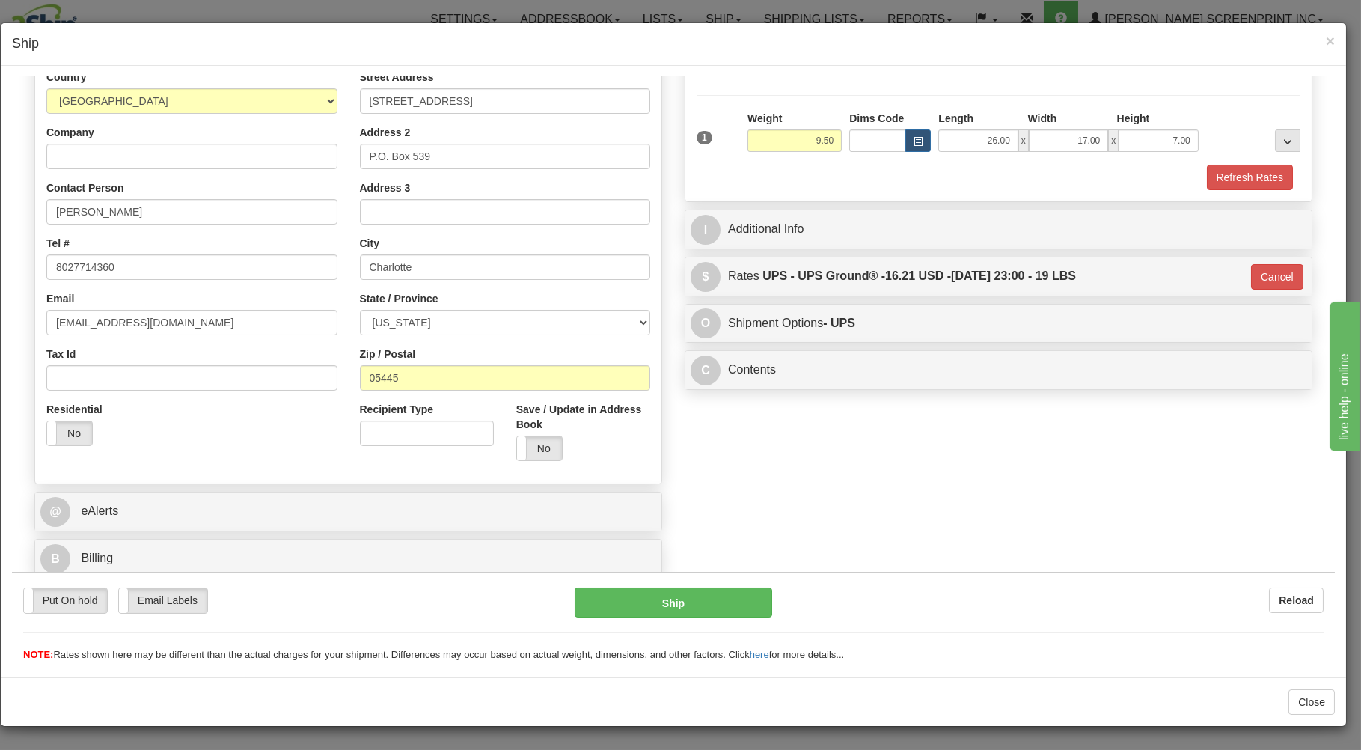
scroll to position [197, 0]
click at [667, 600] on button "Ship" at bounding box center [674, 602] width 198 height 30
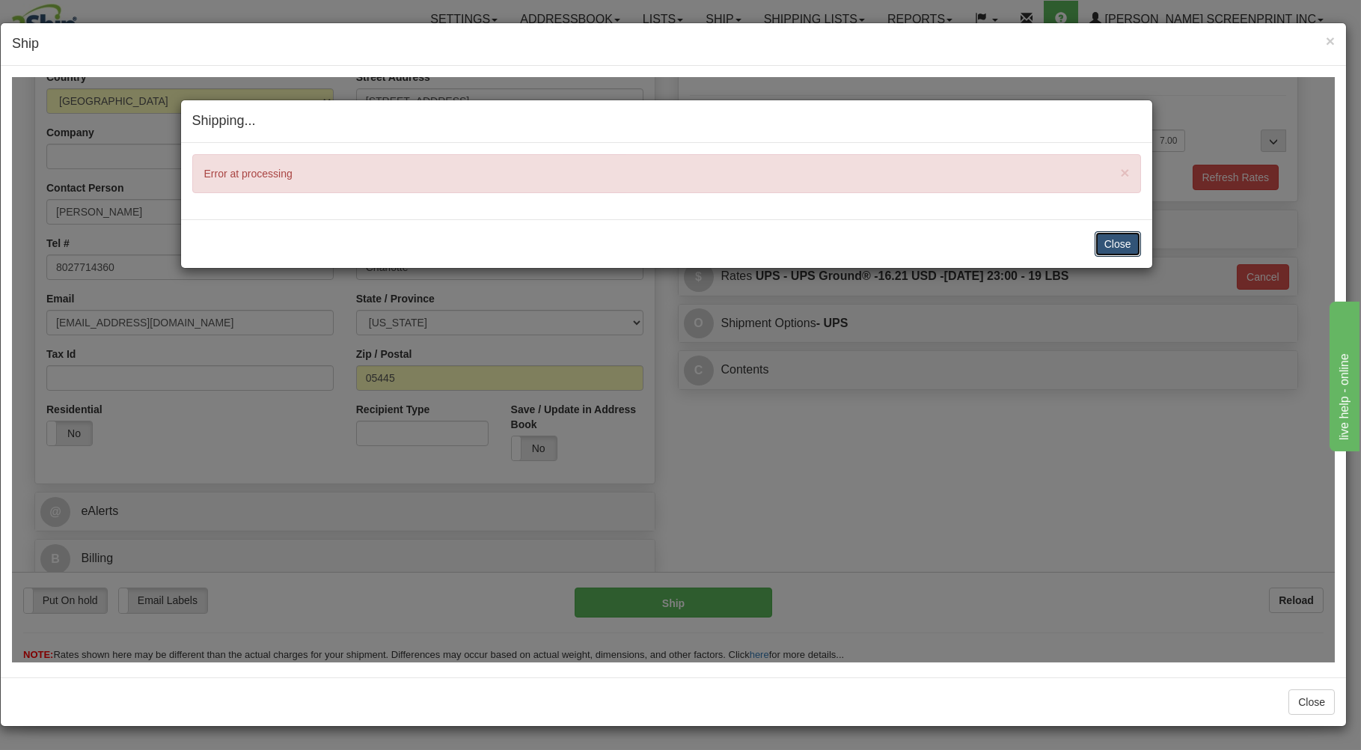
drag, startPoint x: 1127, startPoint y: 244, endPoint x: 1098, endPoint y: 401, distance: 159.8
click at [1125, 243] on button "Close" at bounding box center [1118, 242] width 46 height 25
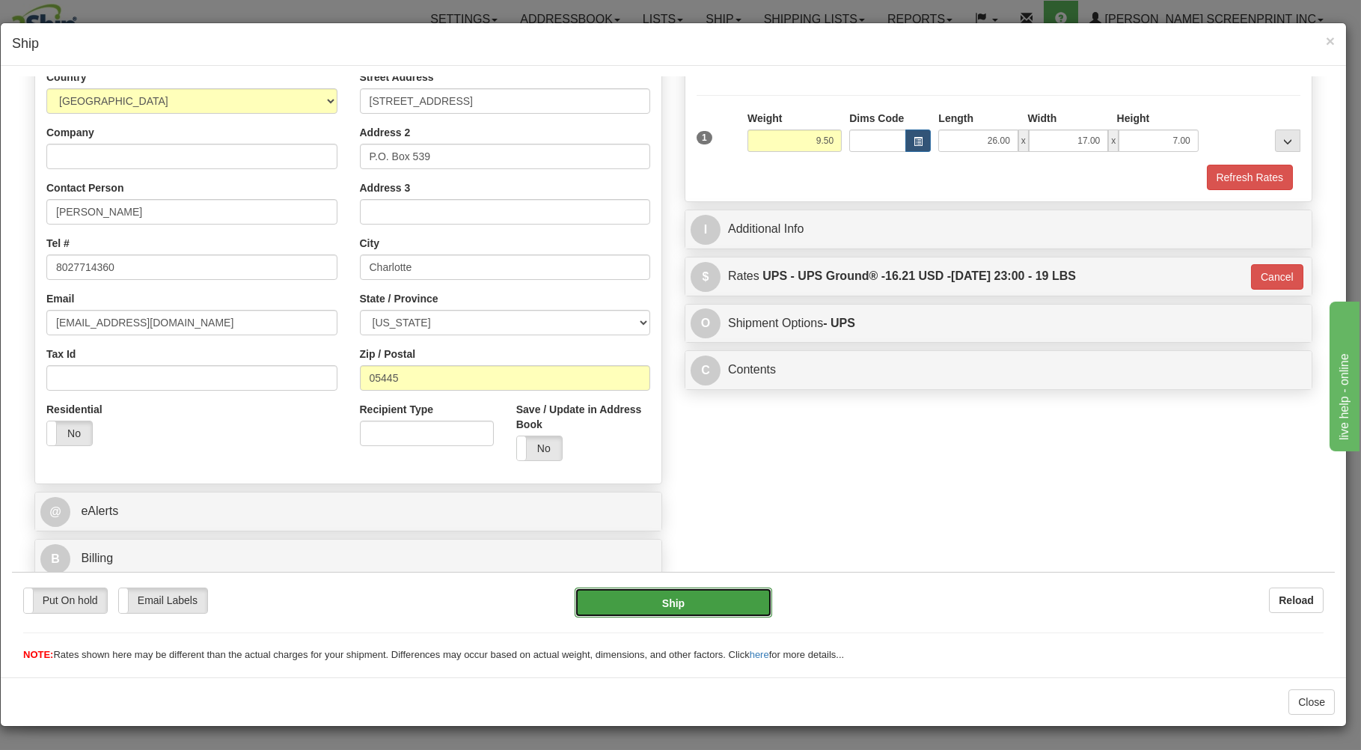
click at [635, 600] on button "Ship" at bounding box center [674, 602] width 198 height 30
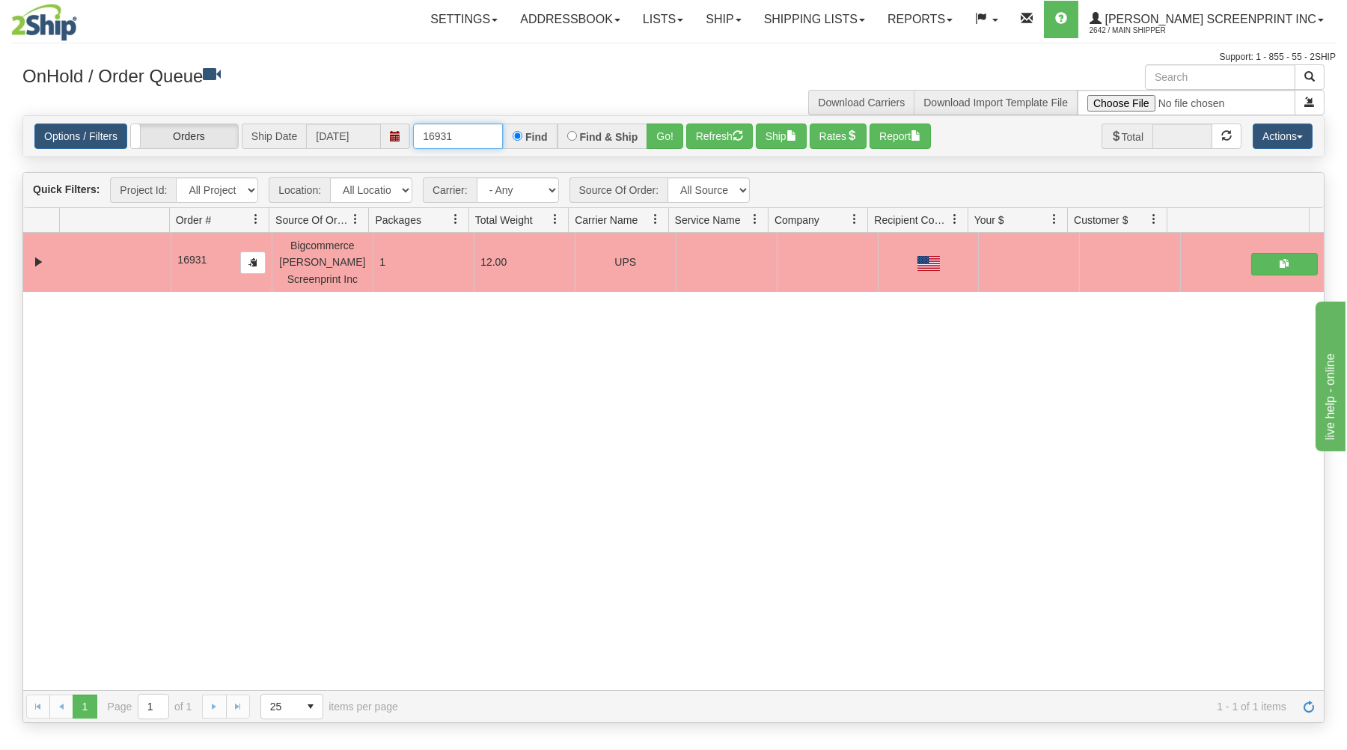
drag, startPoint x: 421, startPoint y: 135, endPoint x: 551, endPoint y: 128, distance: 130.4
click at [551, 128] on div "16931 Find Find & Ship Go!" at bounding box center [548, 135] width 270 height 25
type input "16942"
click at [674, 132] on button "Go!" at bounding box center [665, 135] width 37 height 25
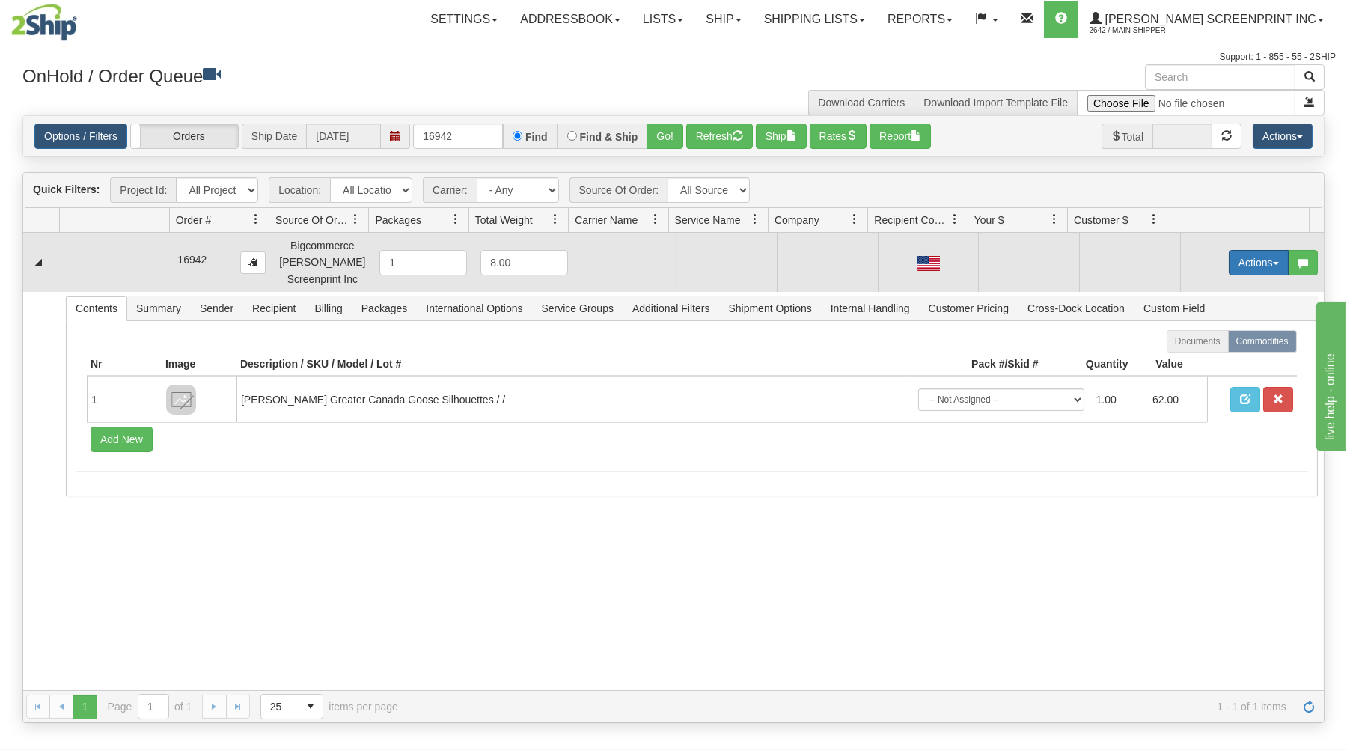
click at [1245, 257] on button "Actions" at bounding box center [1259, 262] width 60 height 25
click at [1212, 289] on link "Open" at bounding box center [1228, 290] width 120 height 19
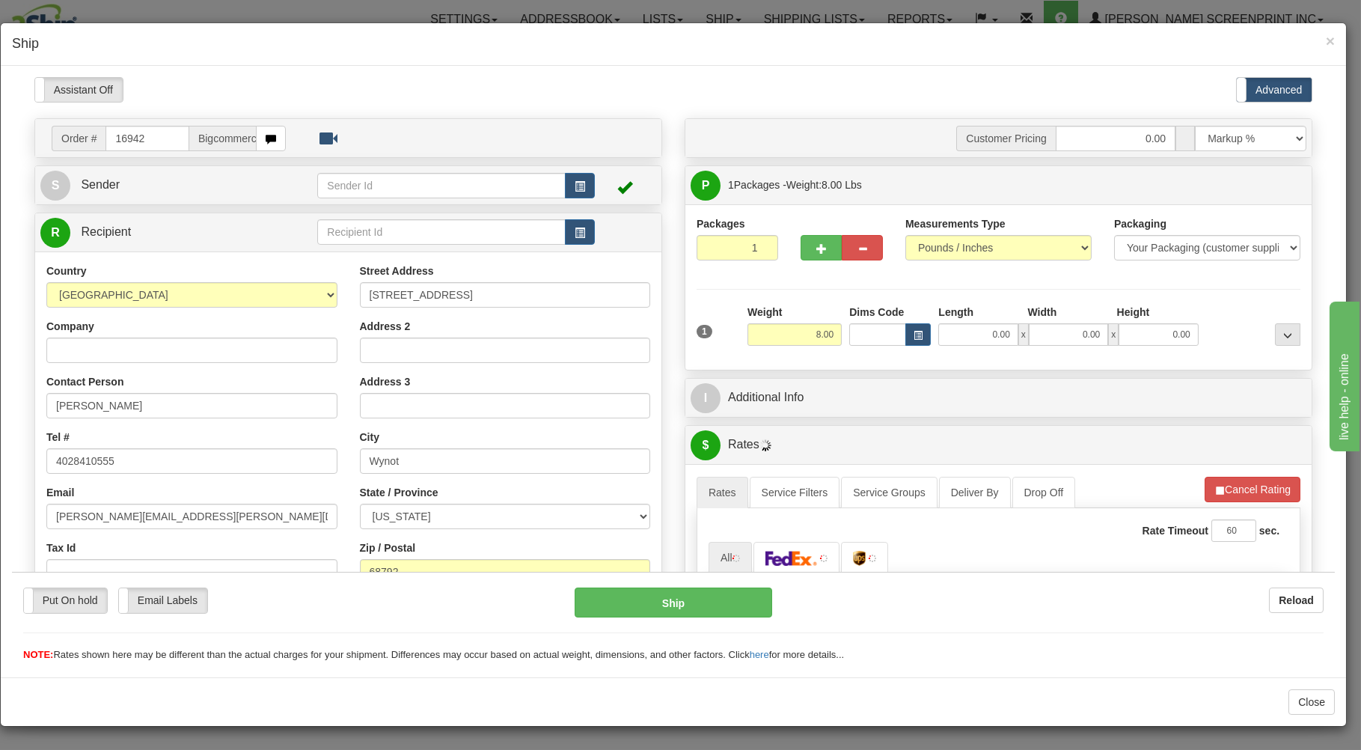
scroll to position [0, 0]
type input "6.25"
click at [972, 331] on input "0.00" at bounding box center [977, 334] width 79 height 22
type input "29.00"
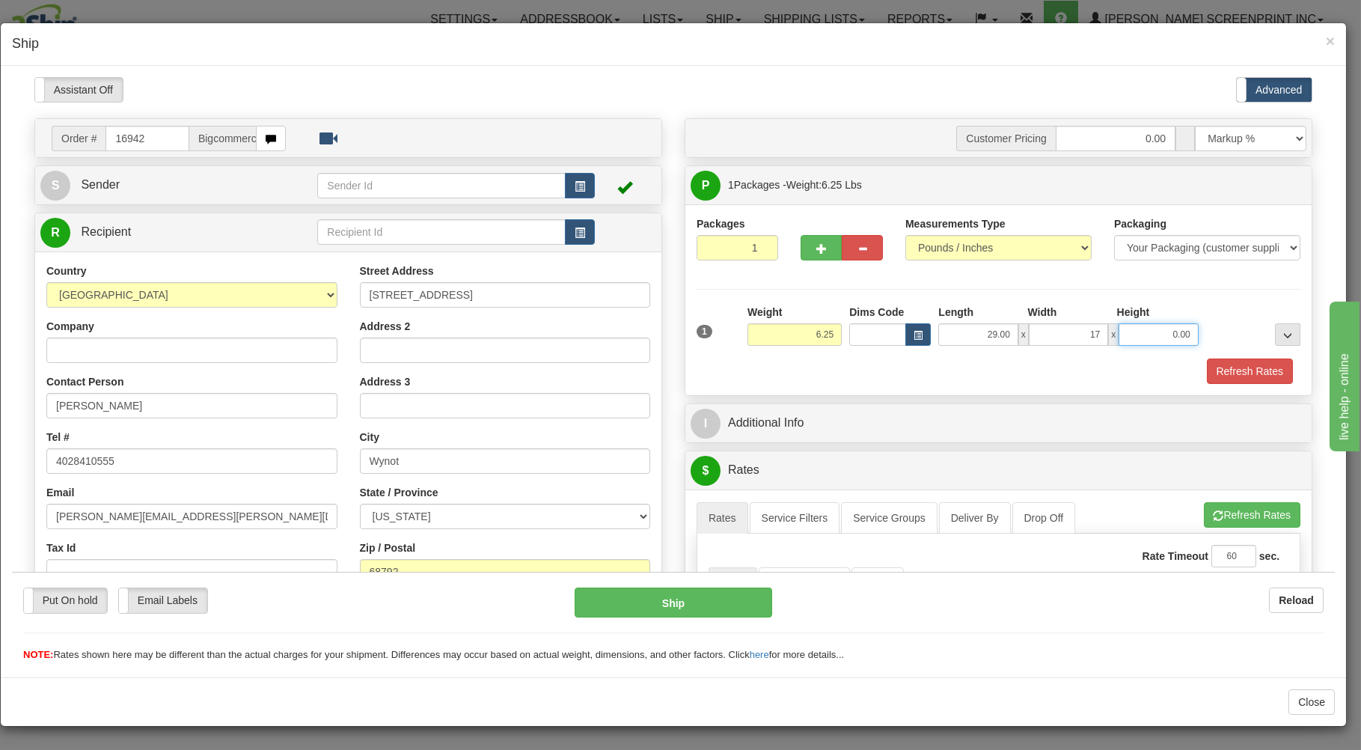
type input "17.00"
type input "4.00"
click at [917, 370] on div "Refresh Rates" at bounding box center [998, 370] width 611 height 25
type input "6.25"
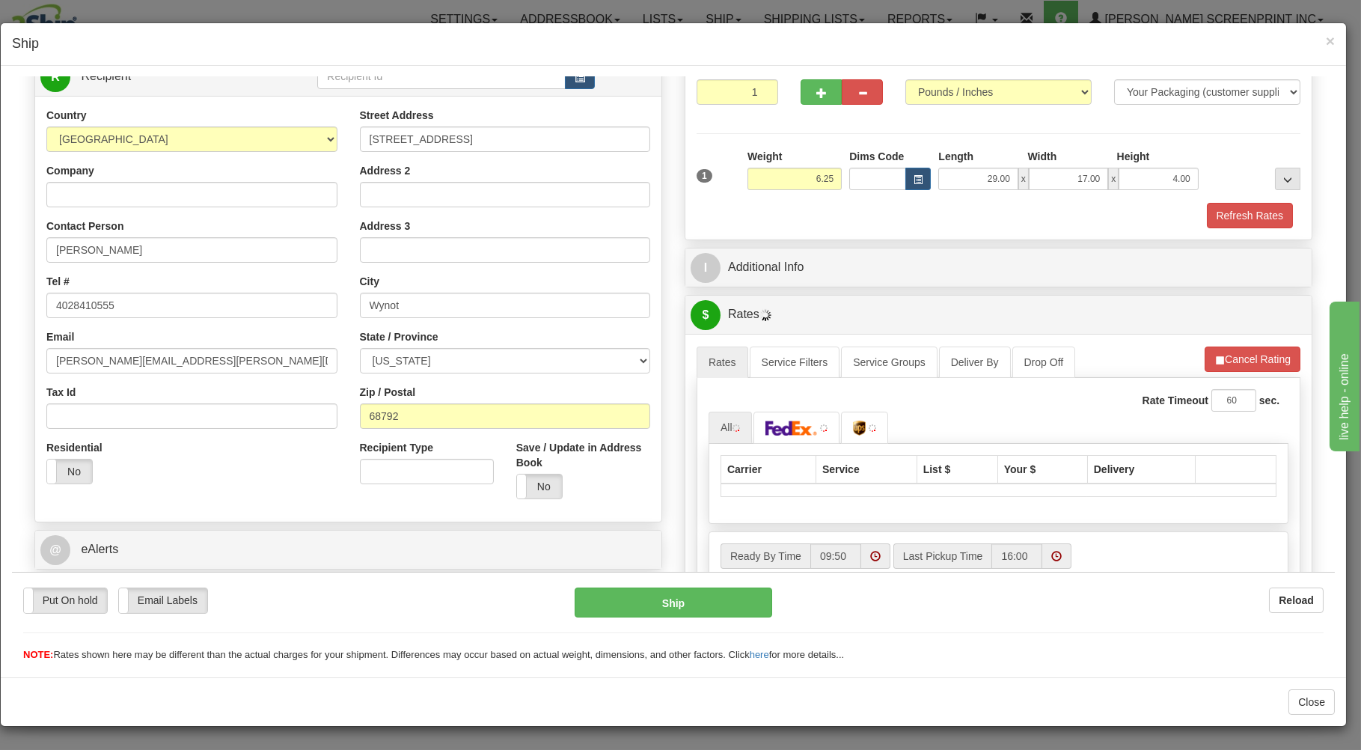
scroll to position [295, 0]
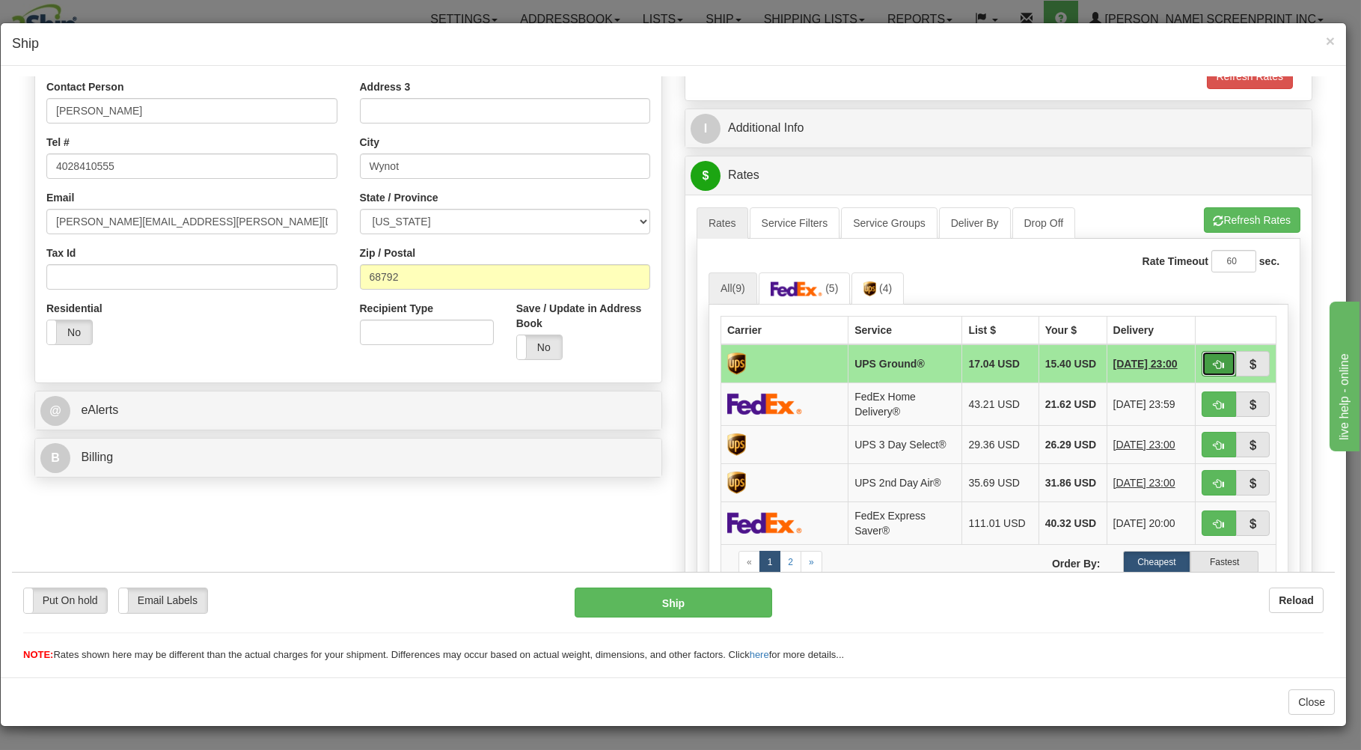
click at [1211, 358] on button "button" at bounding box center [1219, 362] width 34 height 25
type input "03"
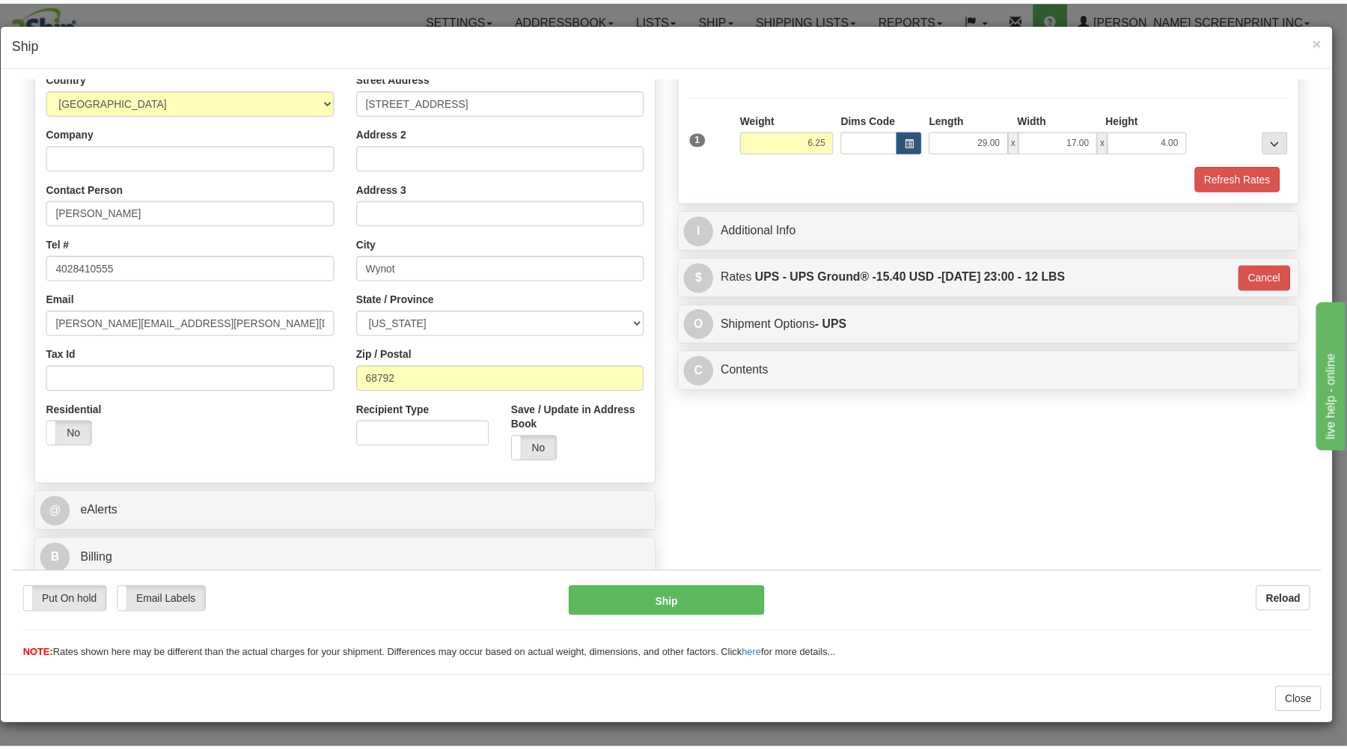
scroll to position [197, 0]
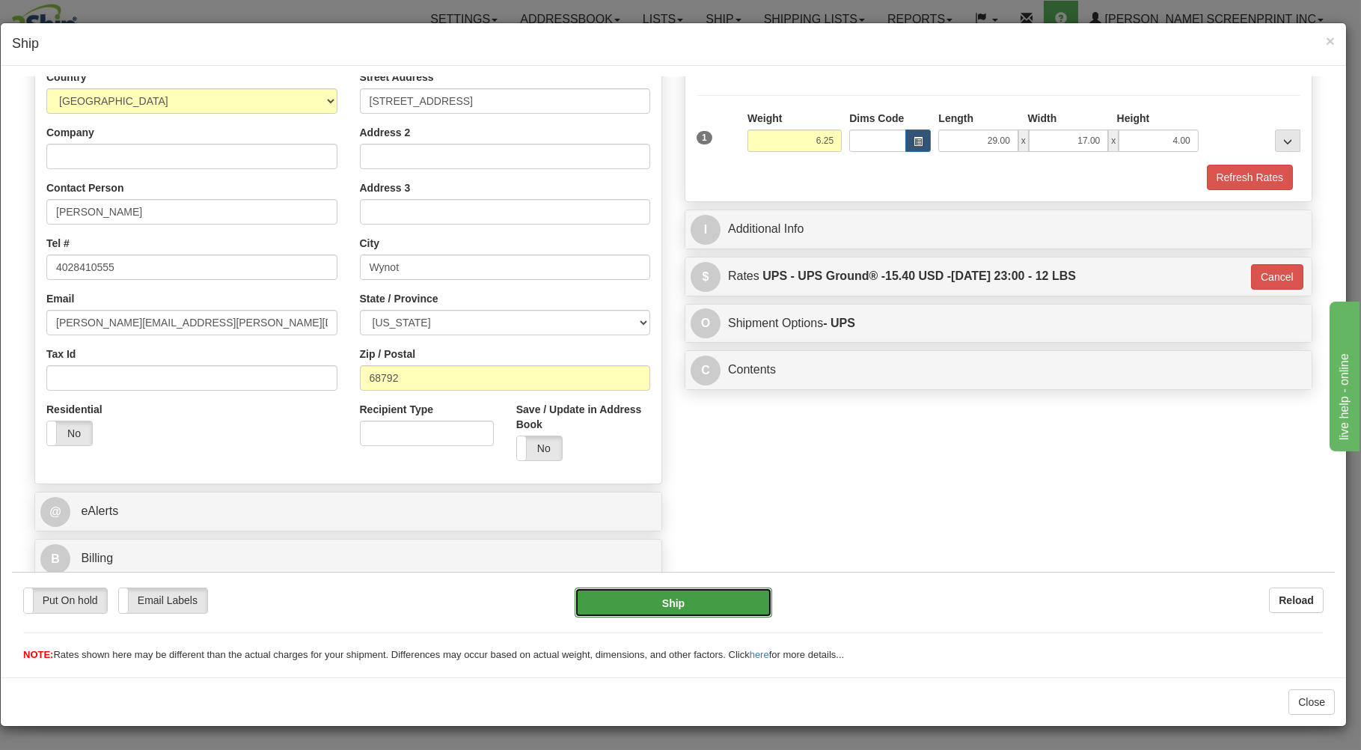
click at [600, 605] on button "Ship" at bounding box center [674, 602] width 198 height 30
